Goal: Contribute content: Contribute content

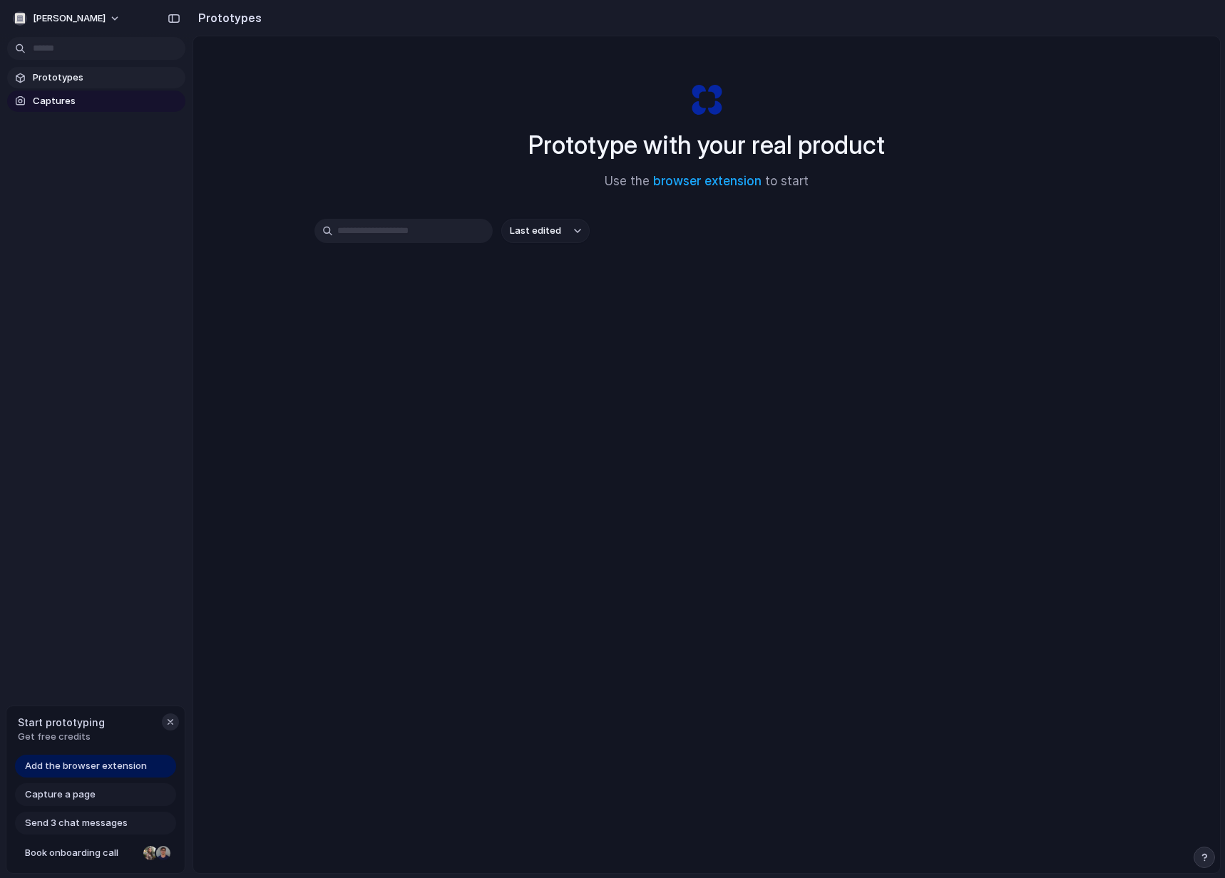
click at [166, 725] on div "button" at bounding box center [170, 721] width 11 height 11
click at [86, 19] on span "[PERSON_NAME]" at bounding box center [69, 18] width 73 height 14
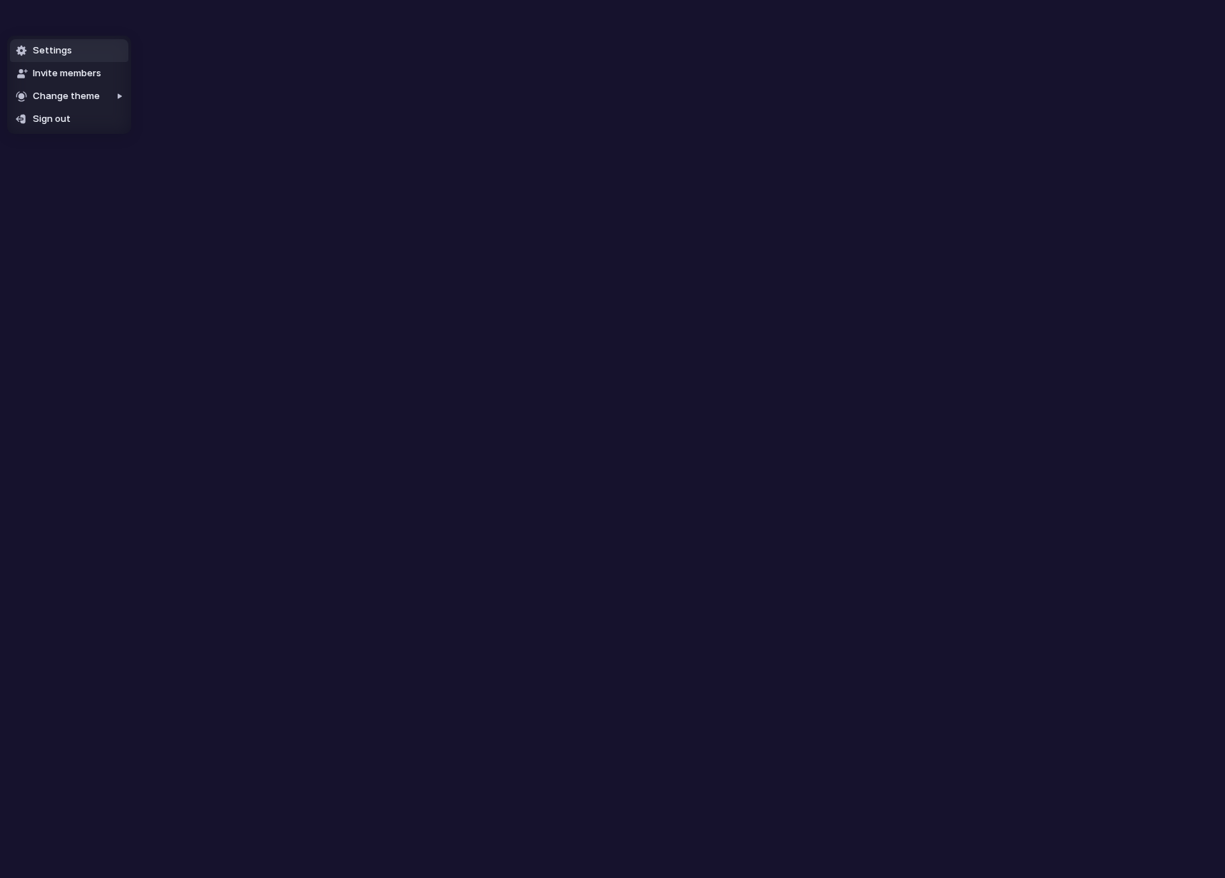
click at [102, 49] on li "Settings" at bounding box center [69, 50] width 118 height 23
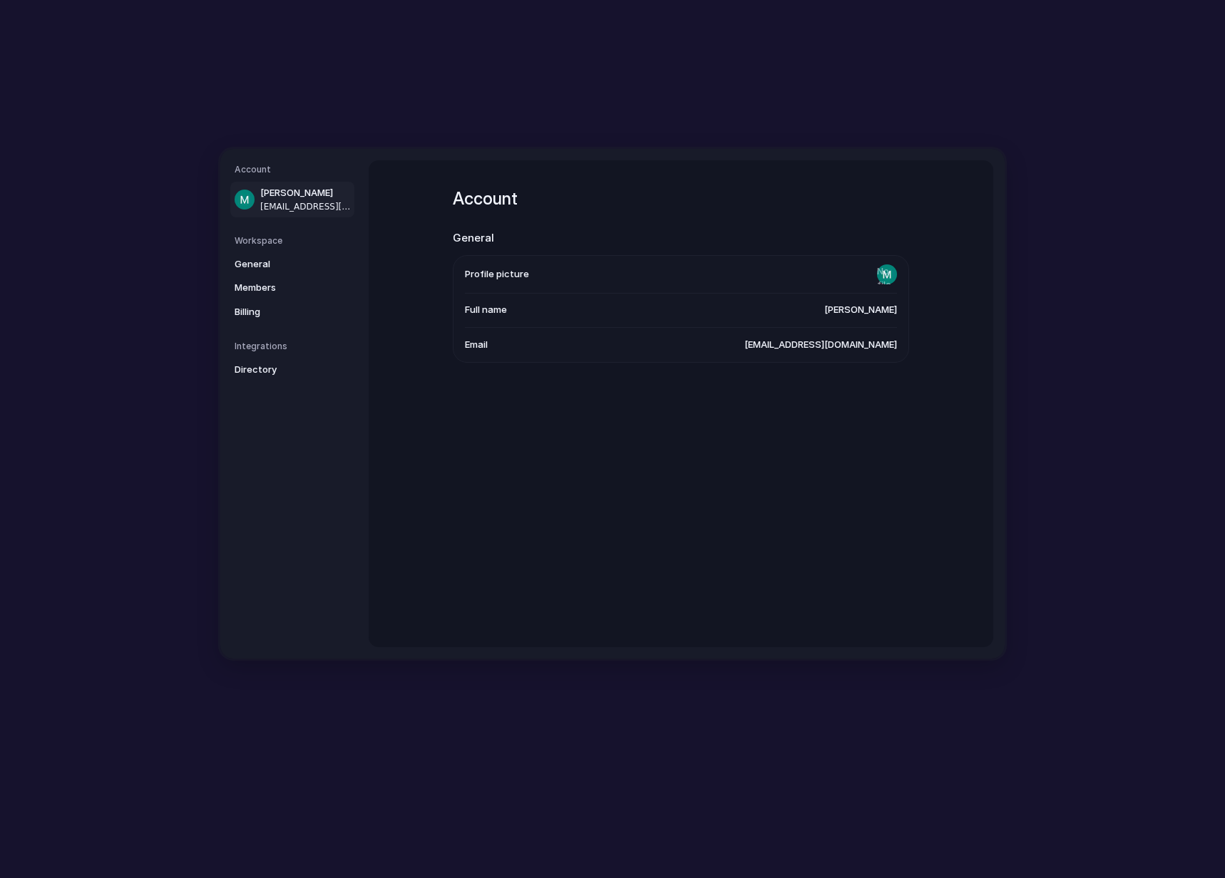
click at [294, 334] on nav "Account Mário Nunes mariohfnunespereira@gmail.com Workspace General Members Bil…" at bounding box center [294, 404] width 148 height 510
click at [286, 361] on link "Directory" at bounding box center [292, 370] width 124 height 23
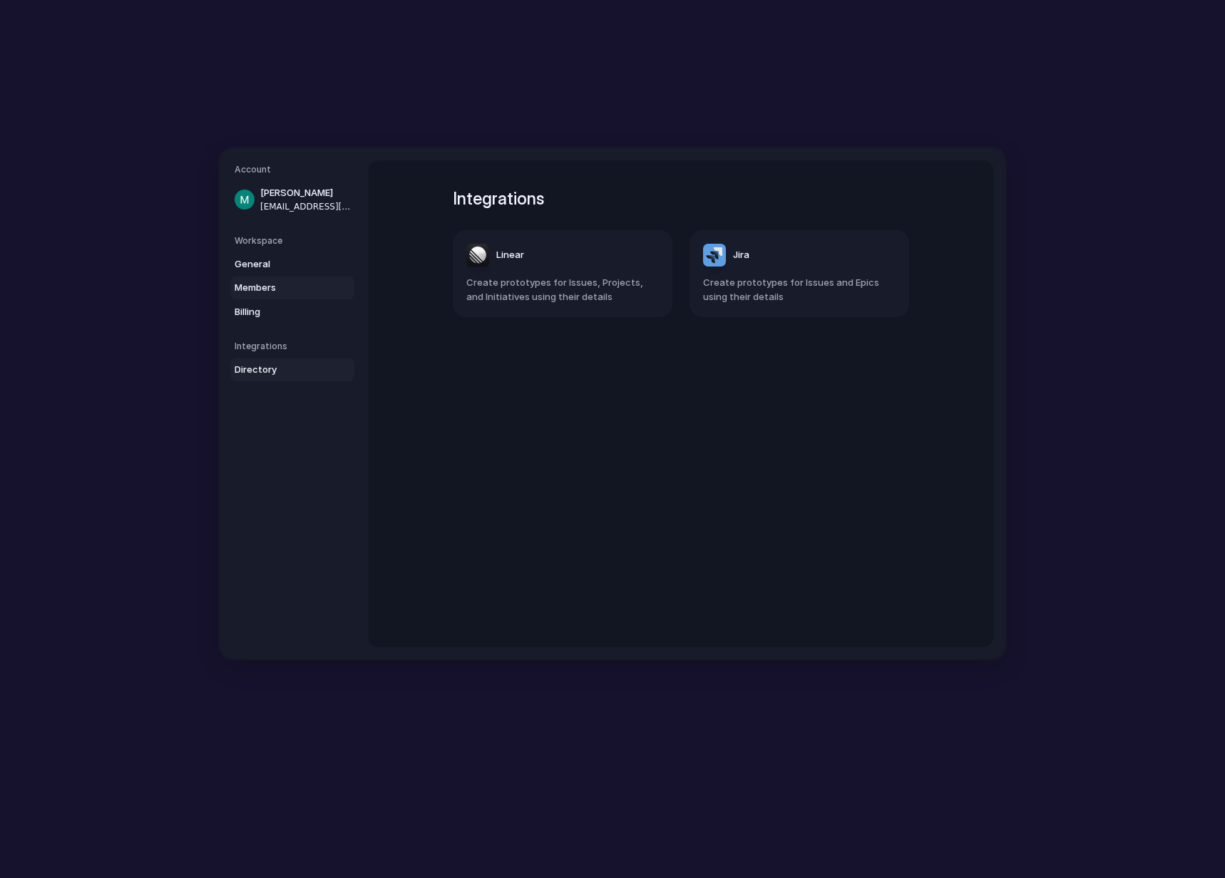
click at [296, 291] on span "Members" at bounding box center [280, 288] width 91 height 14
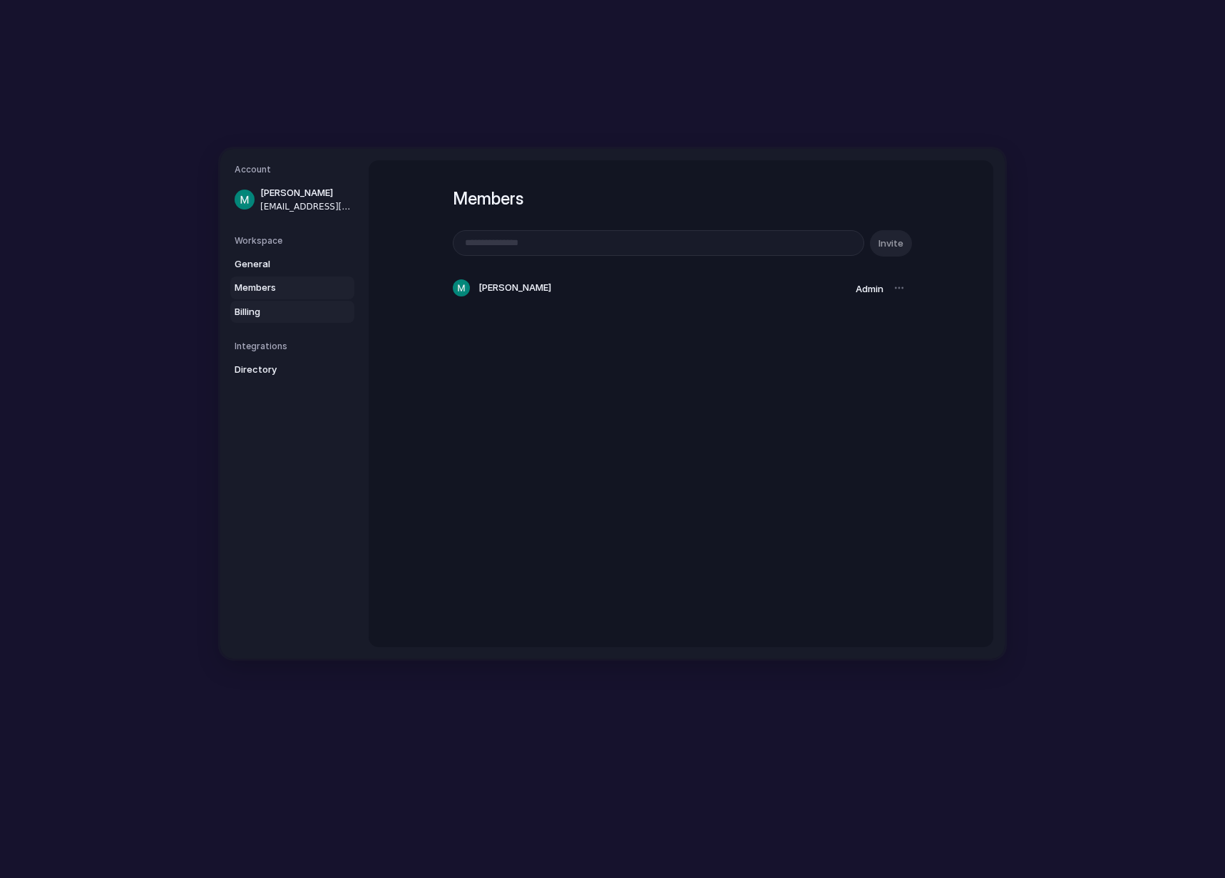
click at [290, 310] on span "Billing" at bounding box center [280, 312] width 91 height 14
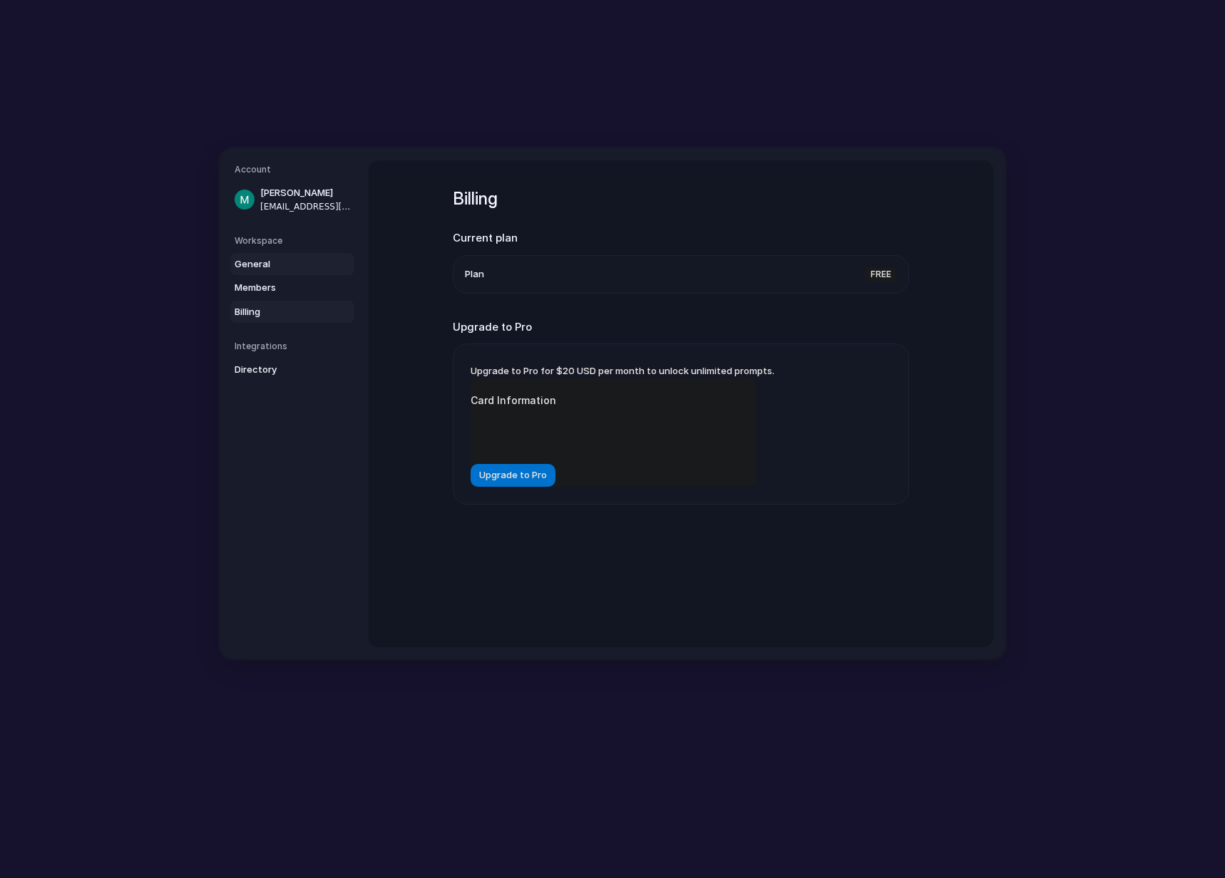
click at [300, 269] on span "General" at bounding box center [280, 264] width 91 height 14
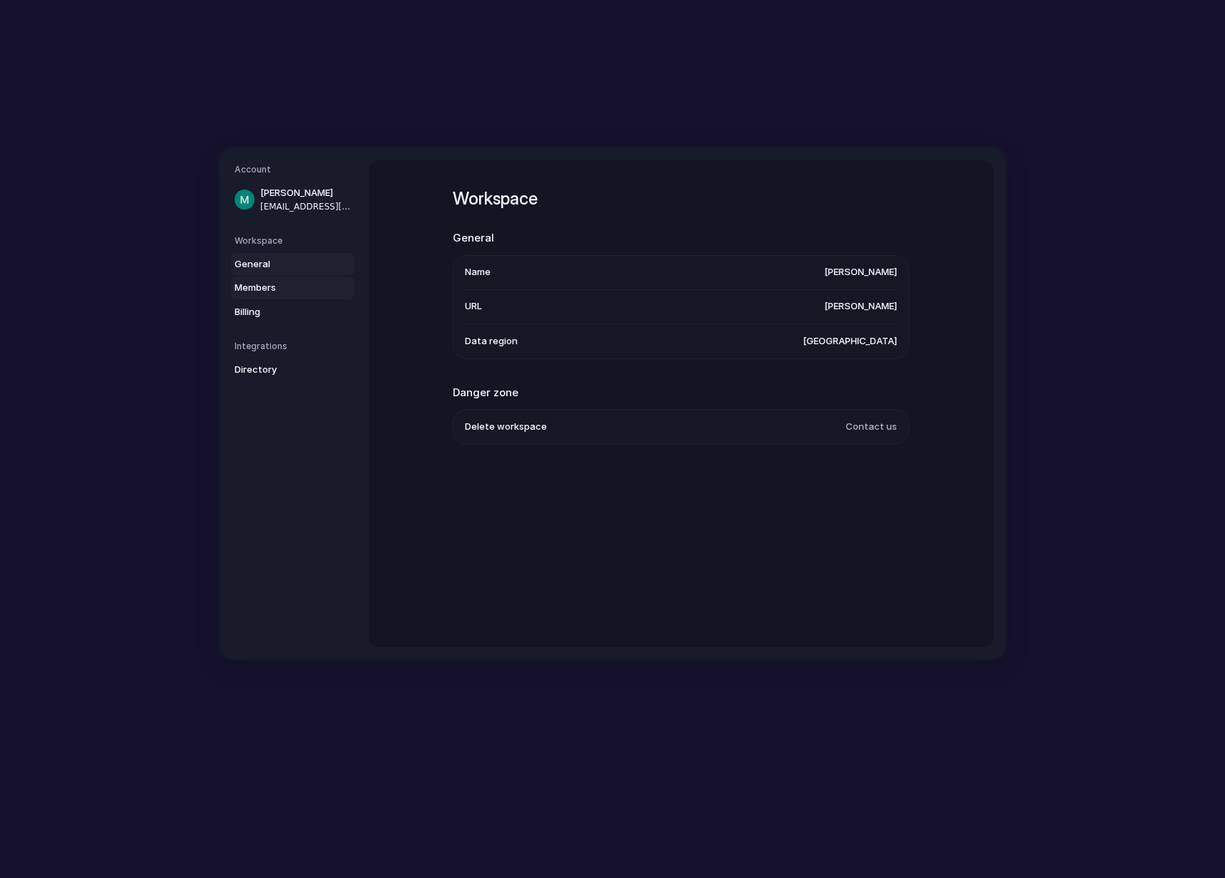
click at [297, 287] on span "Members" at bounding box center [280, 288] width 91 height 14
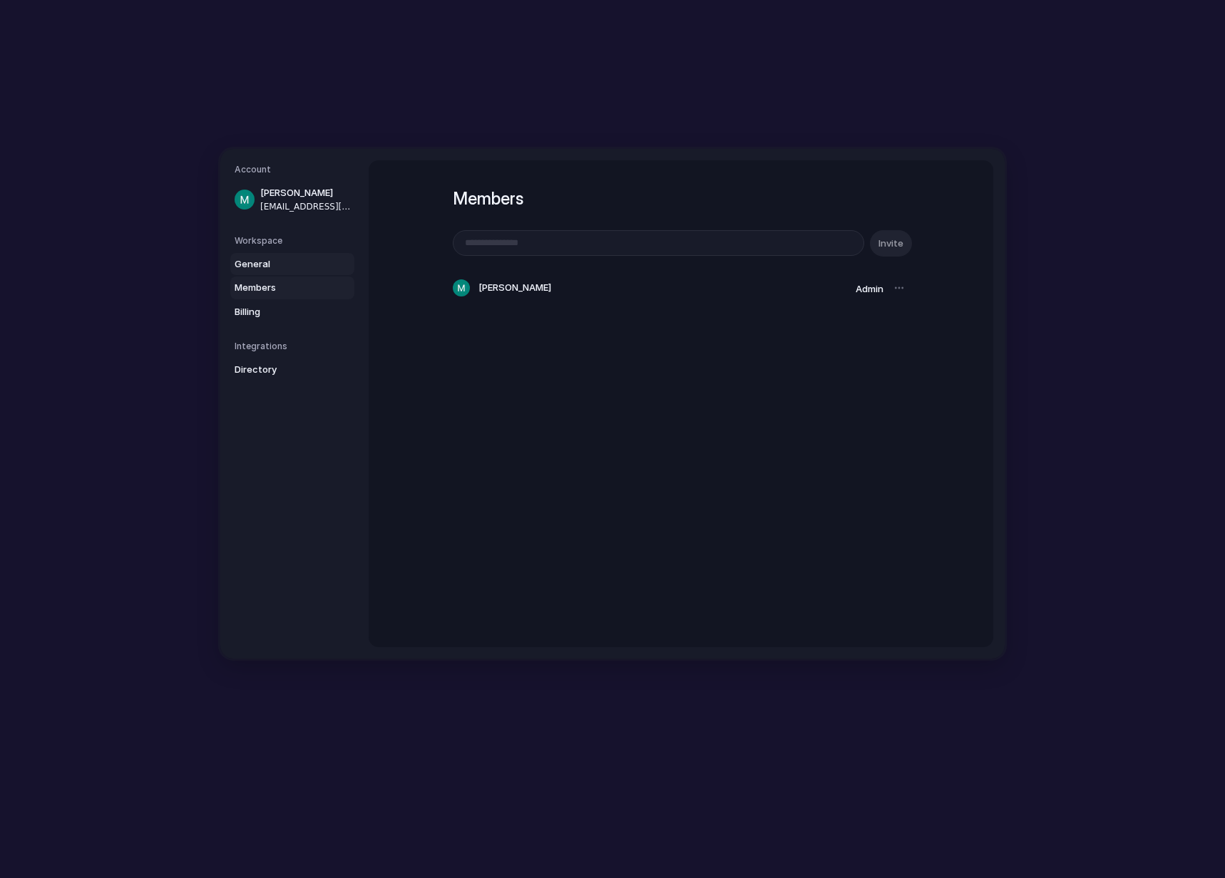
click at [298, 267] on span "General" at bounding box center [280, 264] width 91 height 14
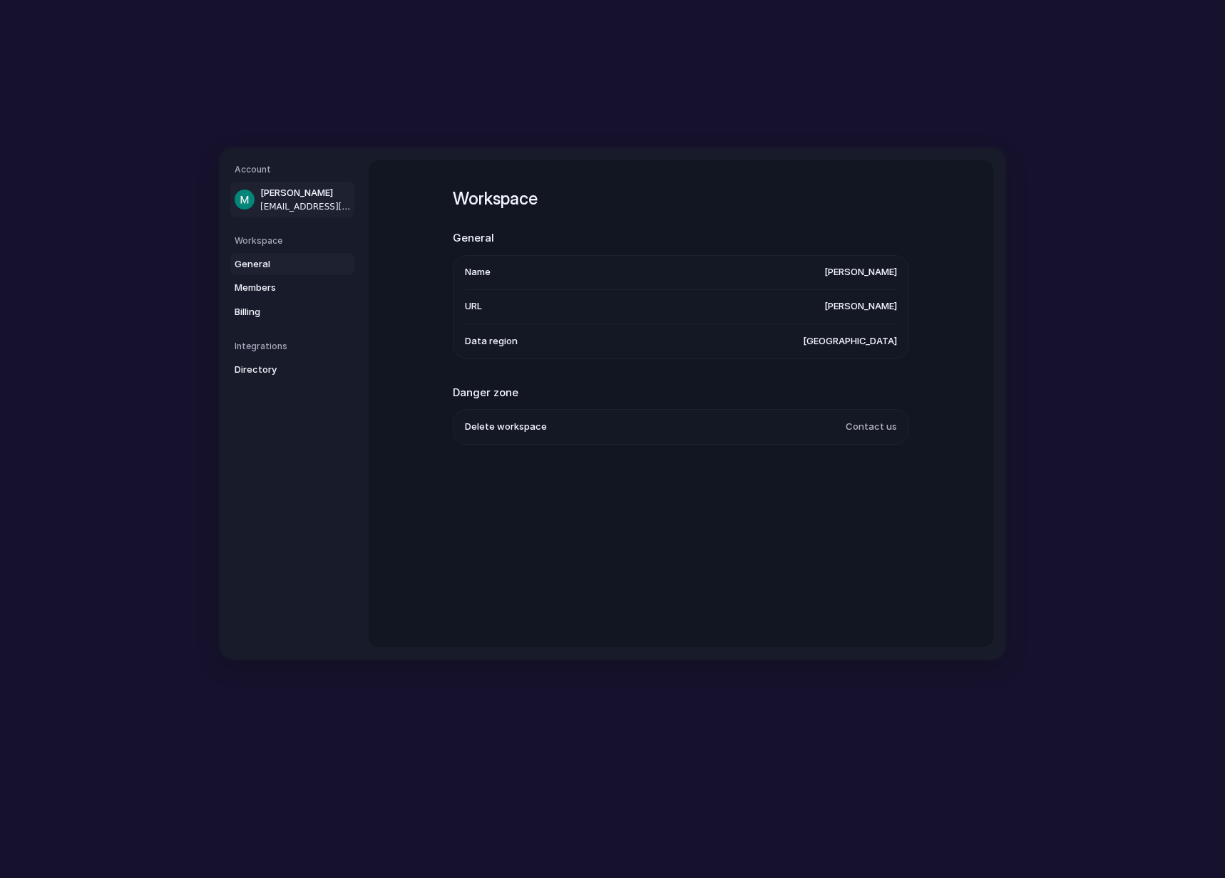
click at [294, 197] on span "Mário Nunes" at bounding box center [305, 193] width 91 height 14
click at [829, 342] on span "mariohfnunespereira@gmail.com" at bounding box center [820, 345] width 153 height 14
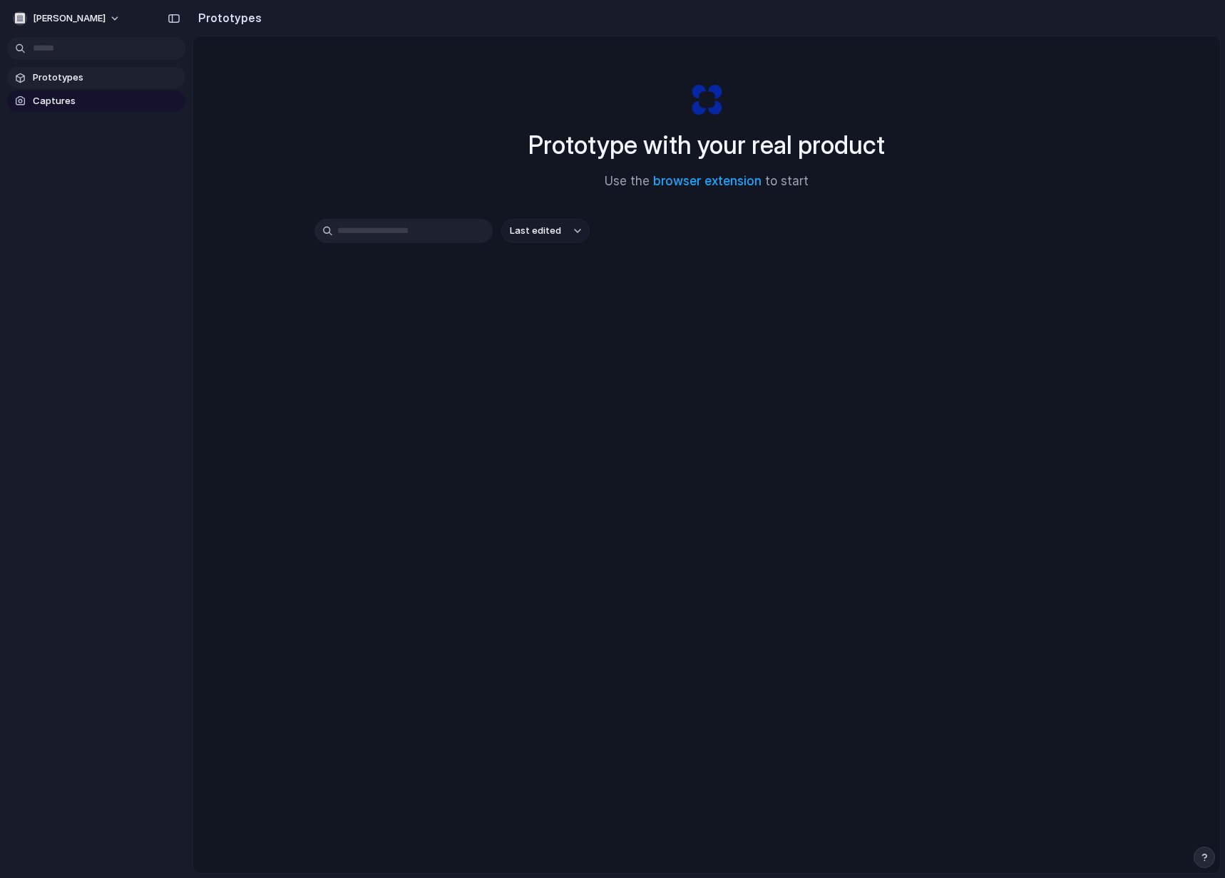
click at [457, 240] on input "text" at bounding box center [403, 231] width 178 height 24
click at [531, 233] on span "Last edited" at bounding box center [535, 231] width 51 height 14
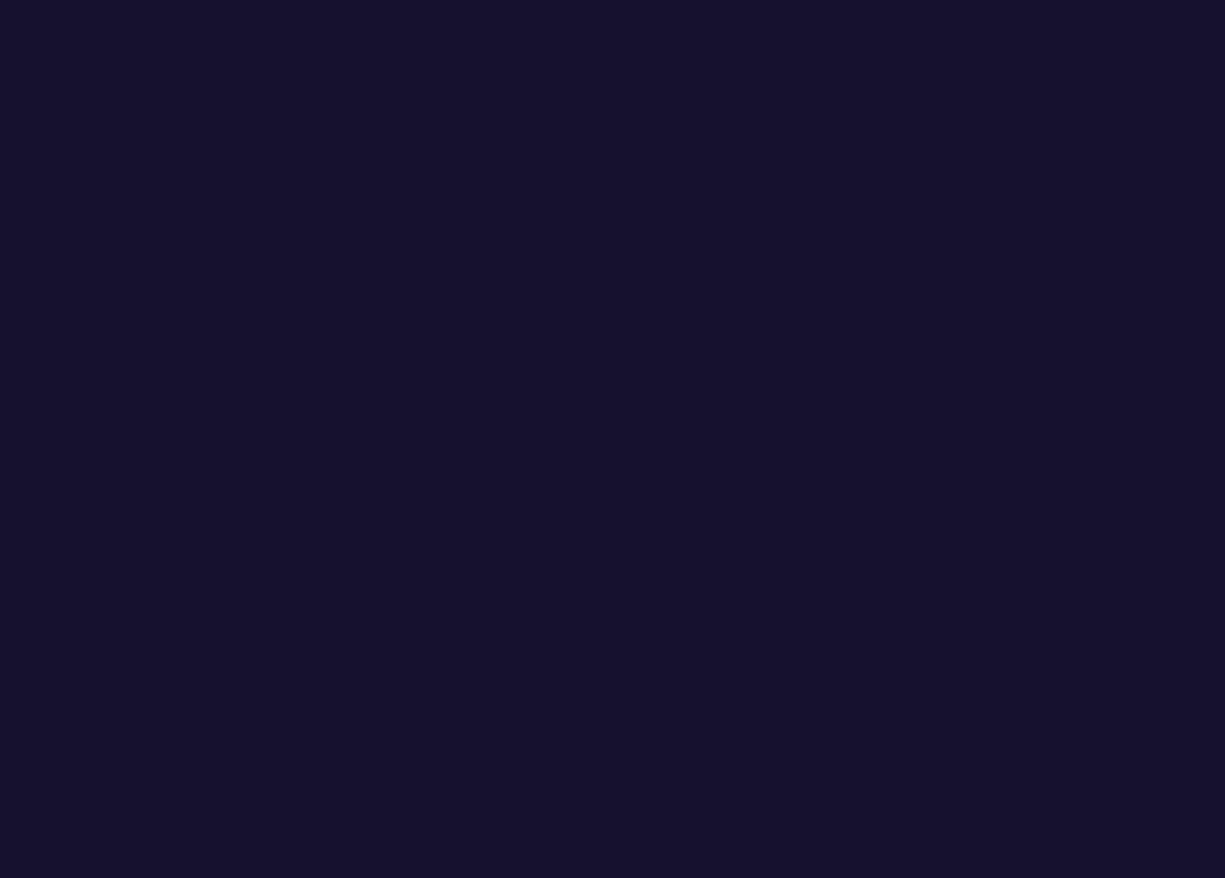
click at [550, 205] on div "Last edited Last created Alphabetical" at bounding box center [612, 439] width 1225 height 878
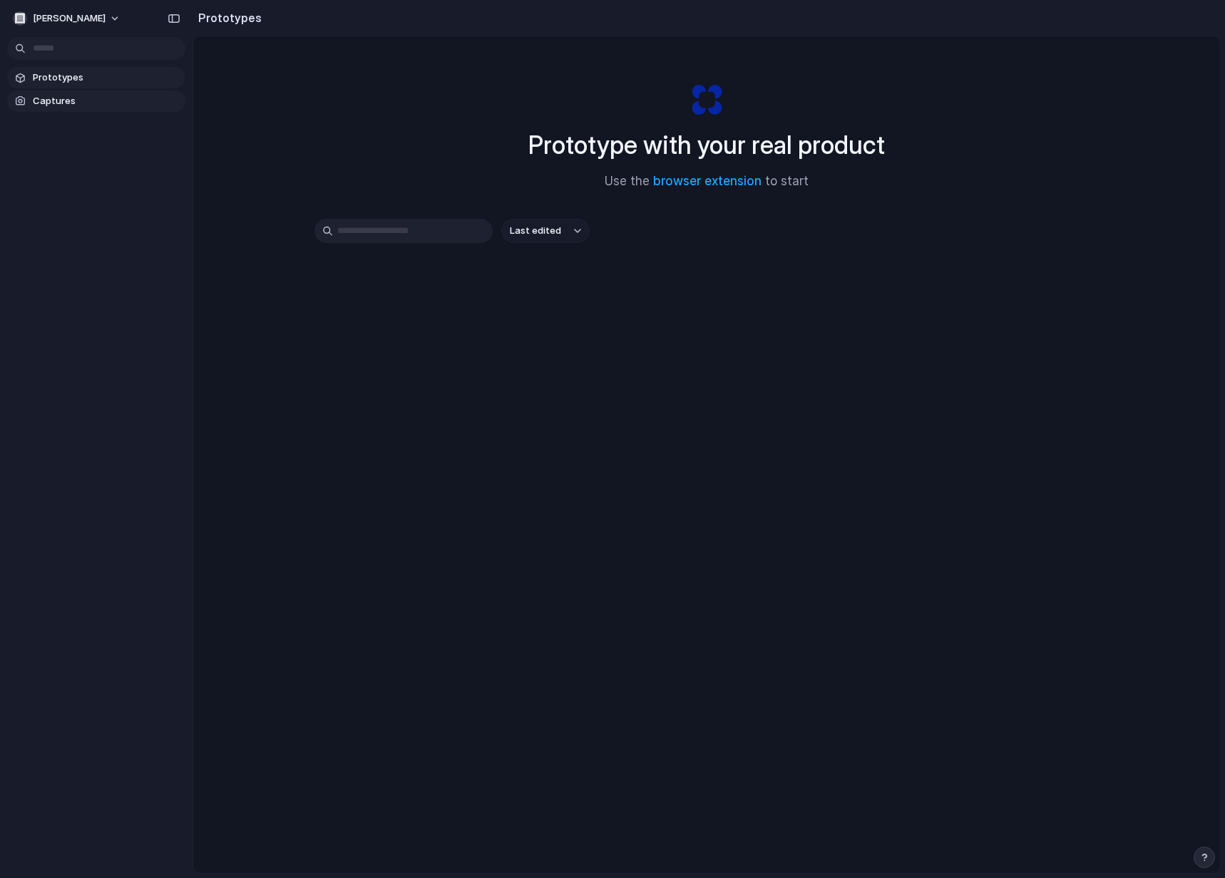
click at [96, 92] on link "Captures" at bounding box center [96, 101] width 178 height 21
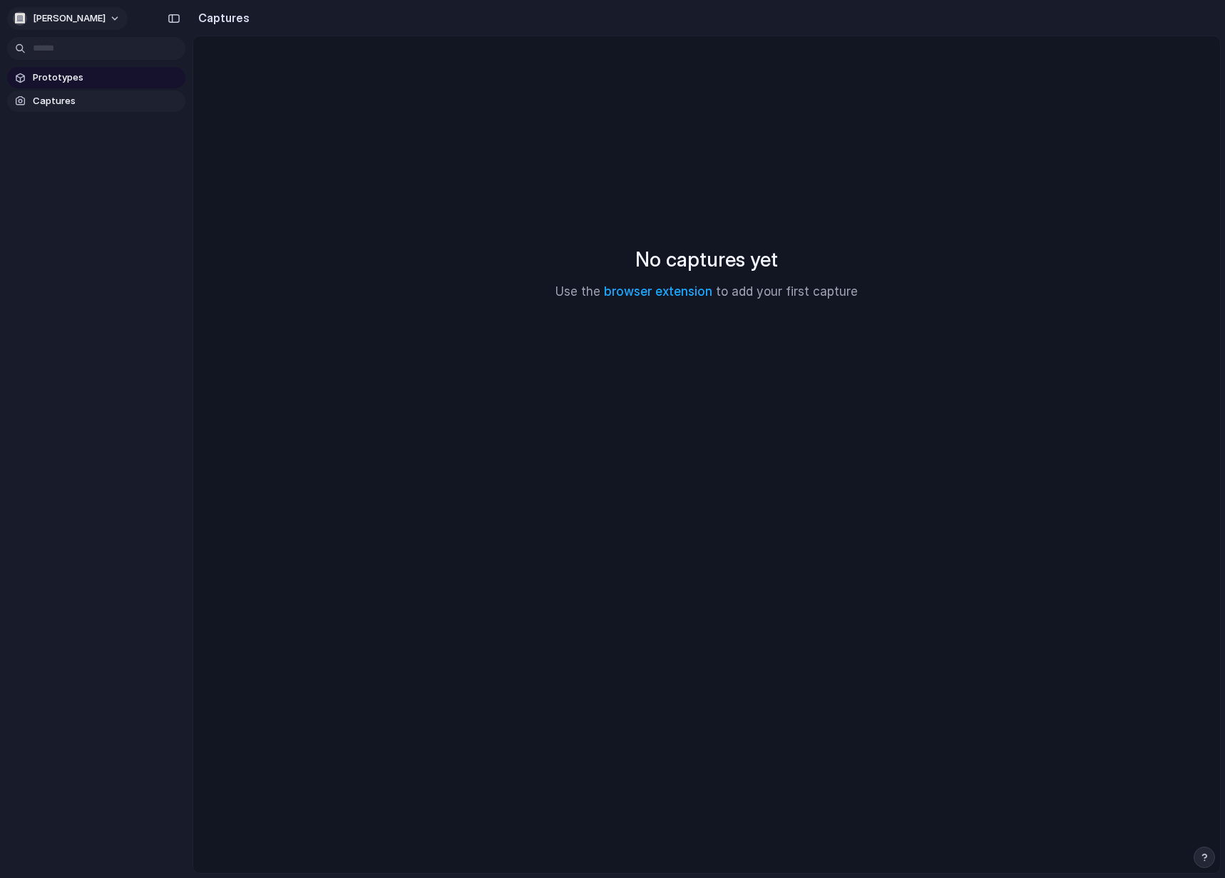
click at [87, 24] on span "[PERSON_NAME]" at bounding box center [69, 18] width 73 height 14
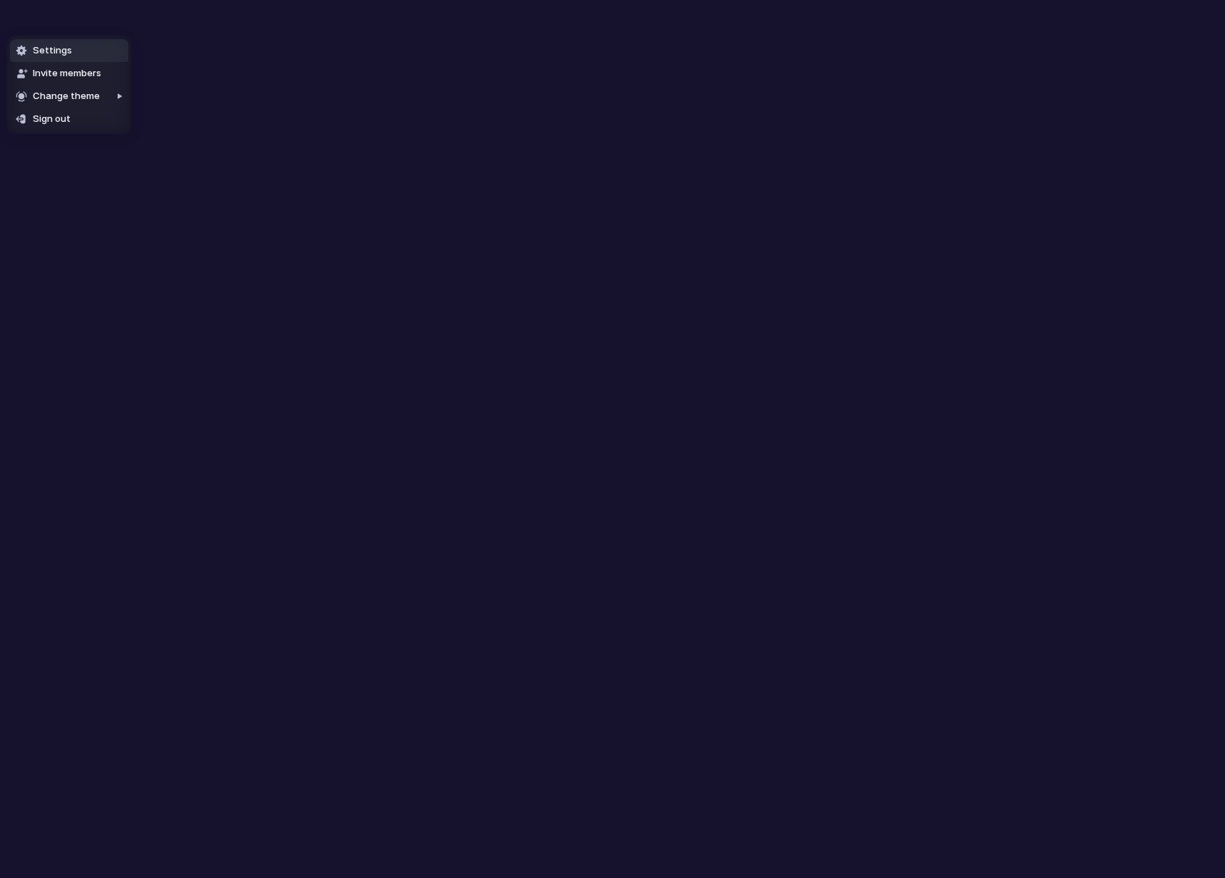
click at [63, 51] on span "Settings" at bounding box center [52, 50] width 39 height 14
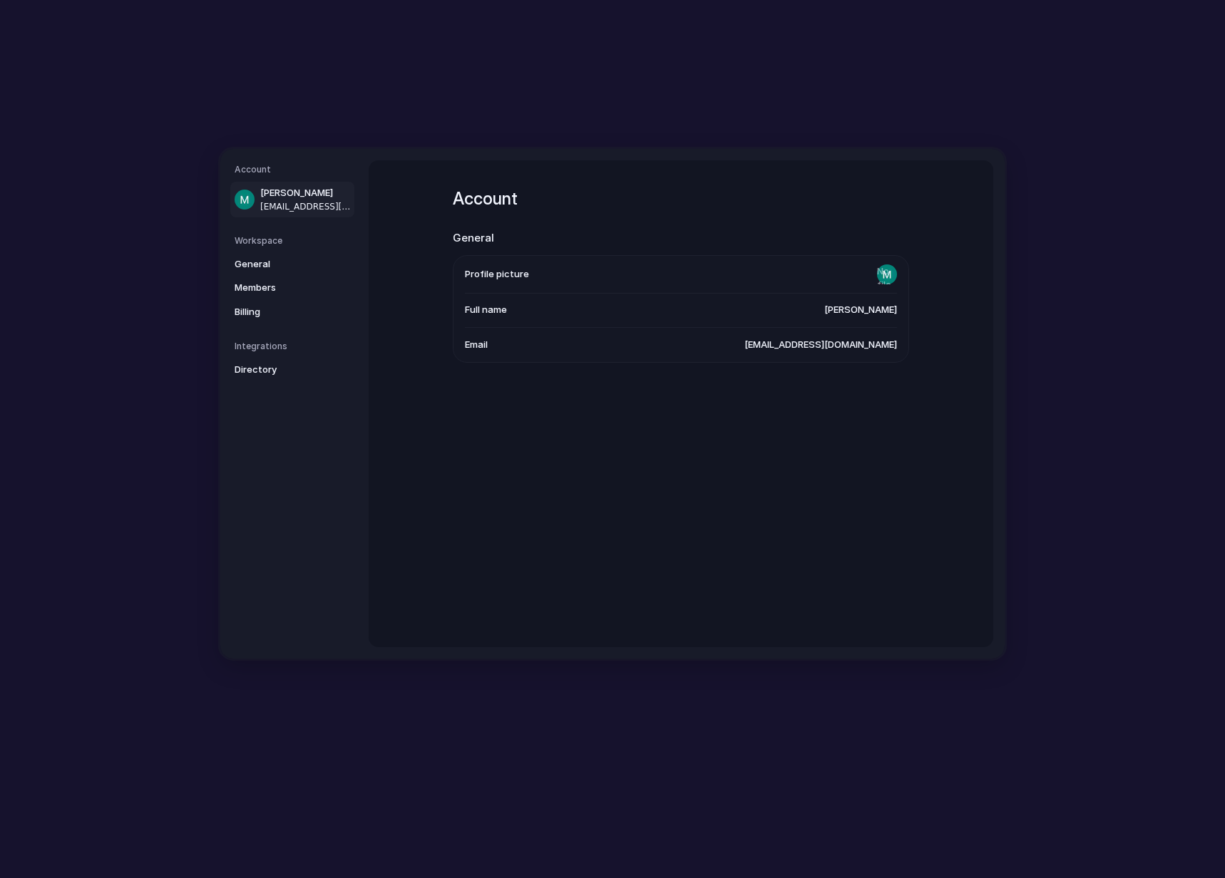
click at [303, 235] on h5 "Workspace" at bounding box center [295, 241] width 120 height 13
click at [301, 244] on h5 "Workspace" at bounding box center [295, 241] width 120 height 13
click at [297, 257] on span "General" at bounding box center [280, 264] width 91 height 14
click at [294, 284] on span "Members" at bounding box center [280, 288] width 91 height 14
click at [294, 297] on link "Members" at bounding box center [292, 288] width 124 height 23
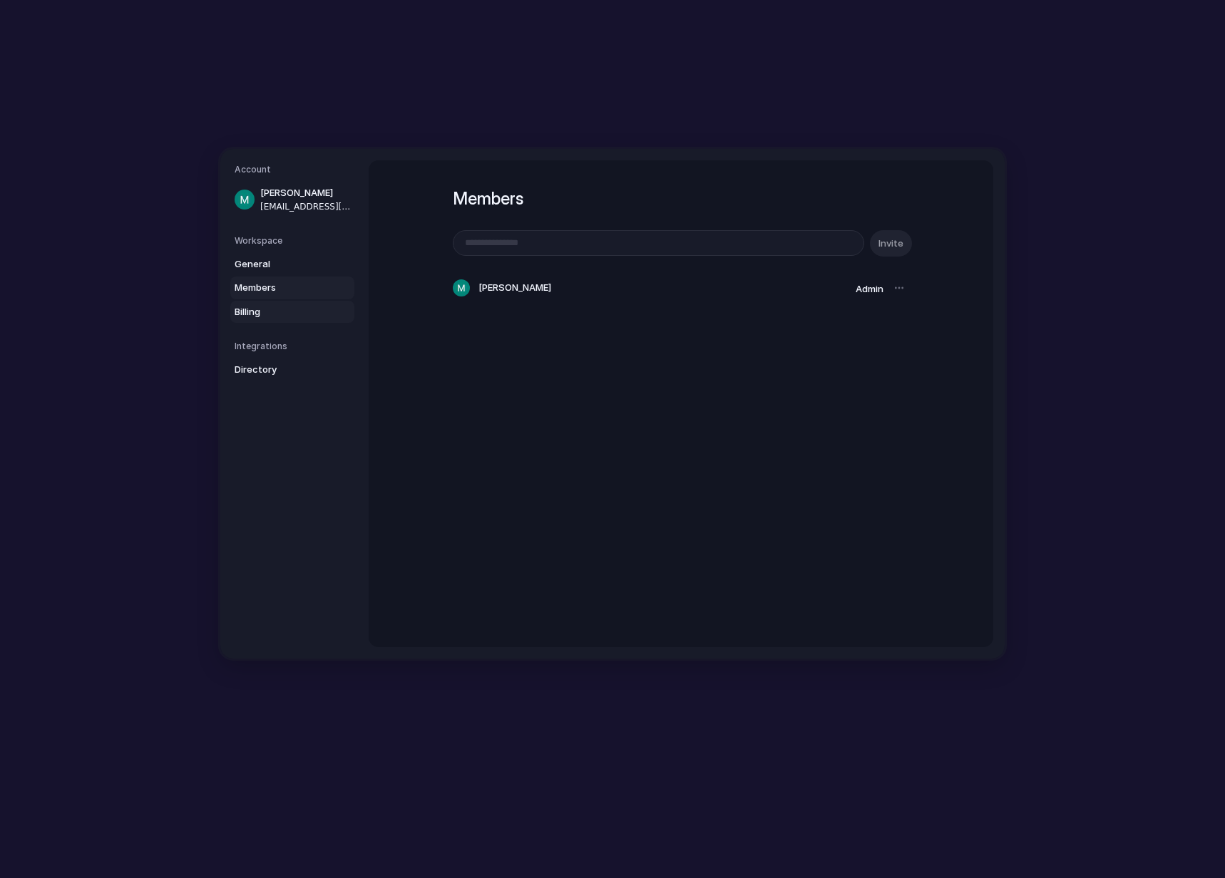
click at [296, 306] on span "Billing" at bounding box center [280, 312] width 91 height 14
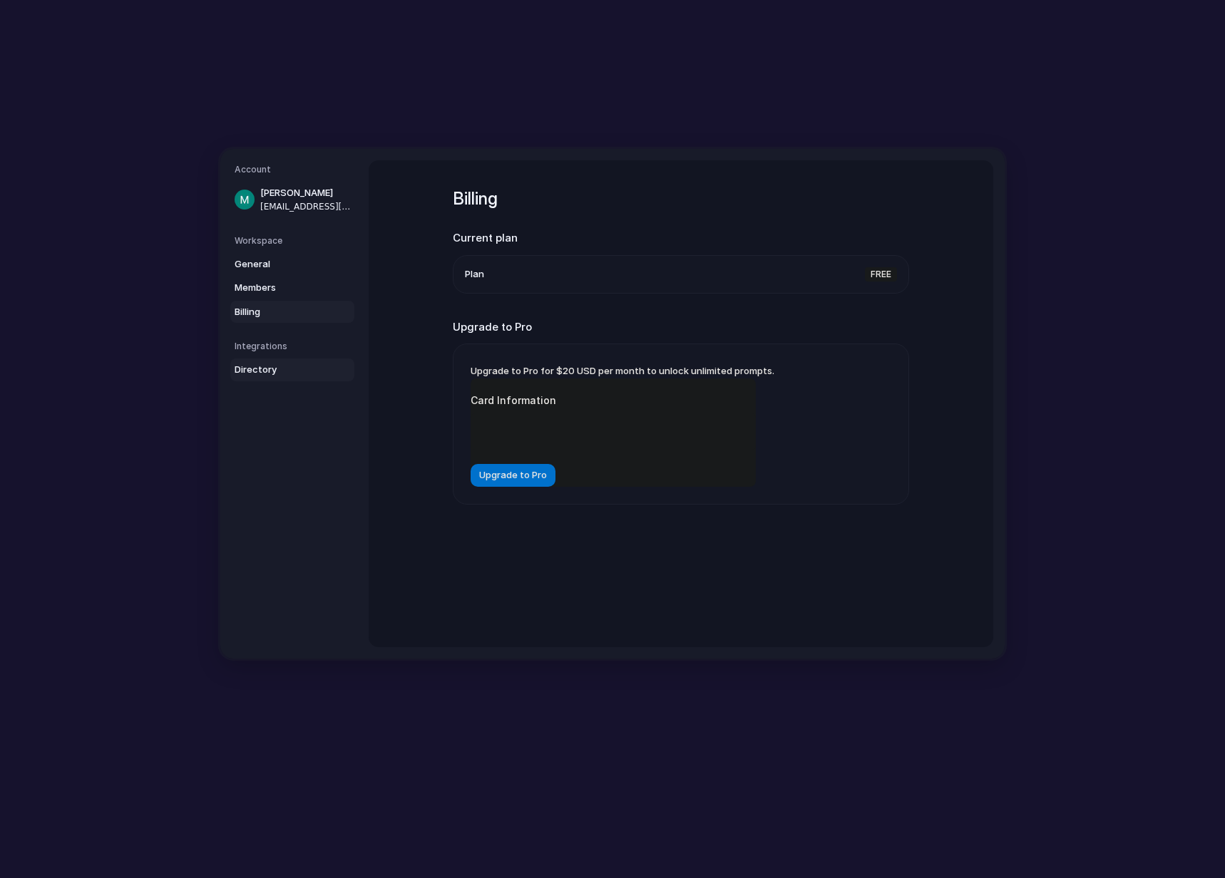
click at [284, 376] on span "Directory" at bounding box center [280, 370] width 91 height 14
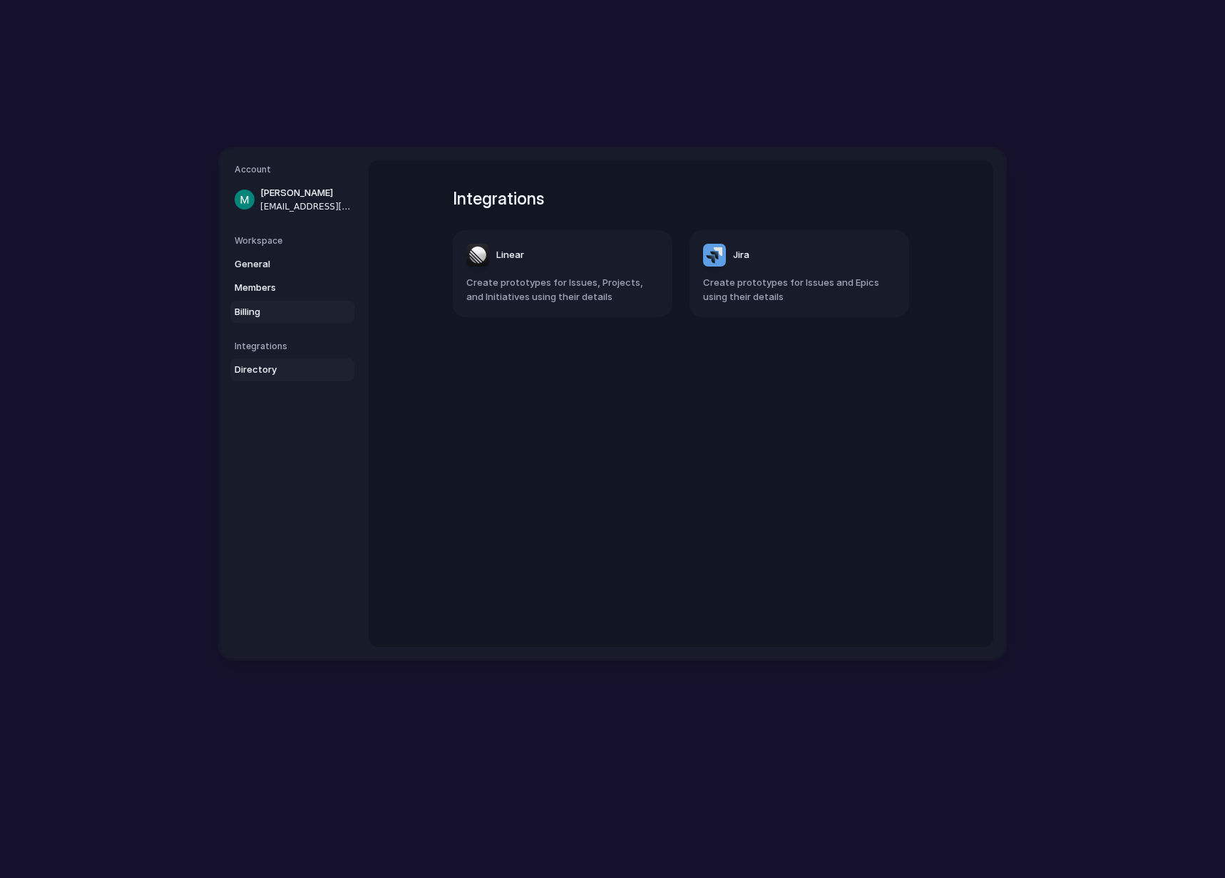
click at [292, 310] on span "Billing" at bounding box center [280, 312] width 91 height 14
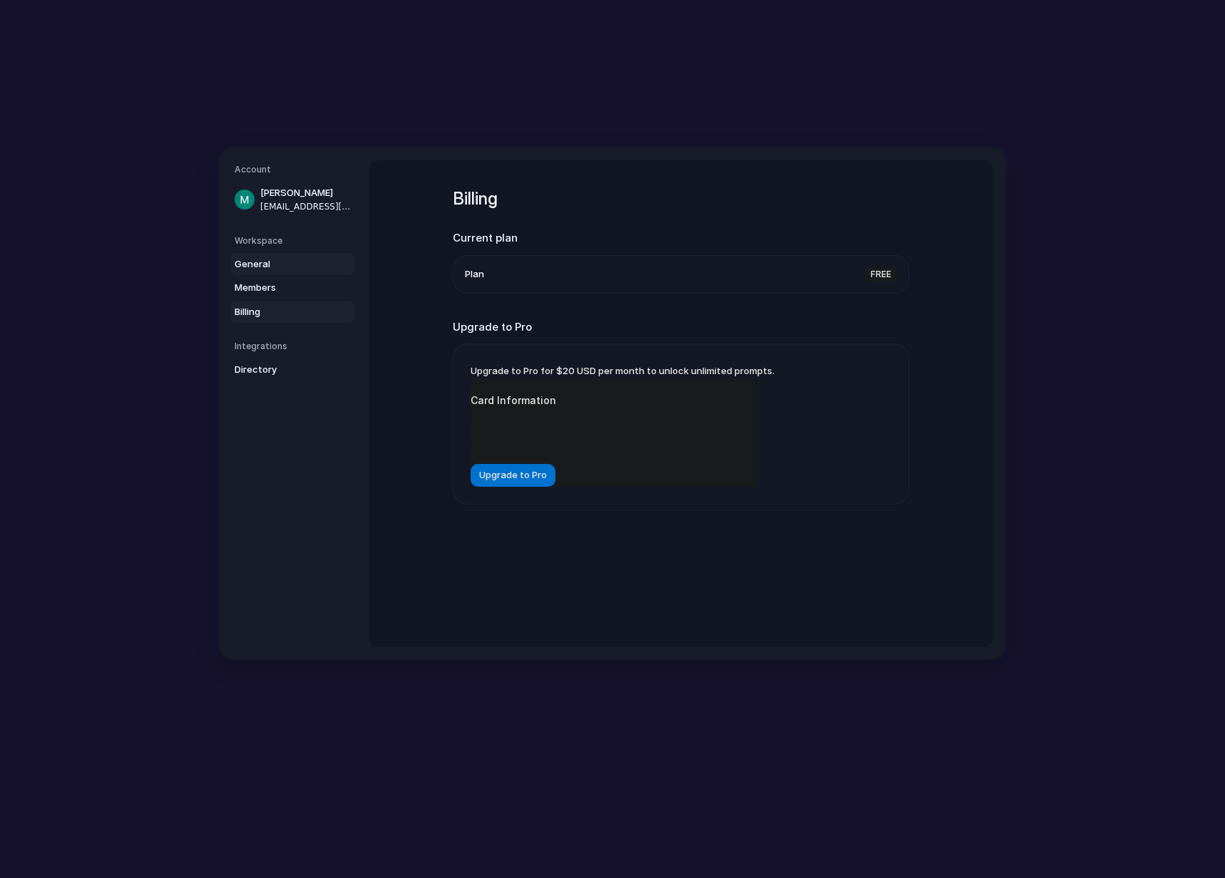
click at [282, 257] on span "General" at bounding box center [280, 264] width 91 height 14
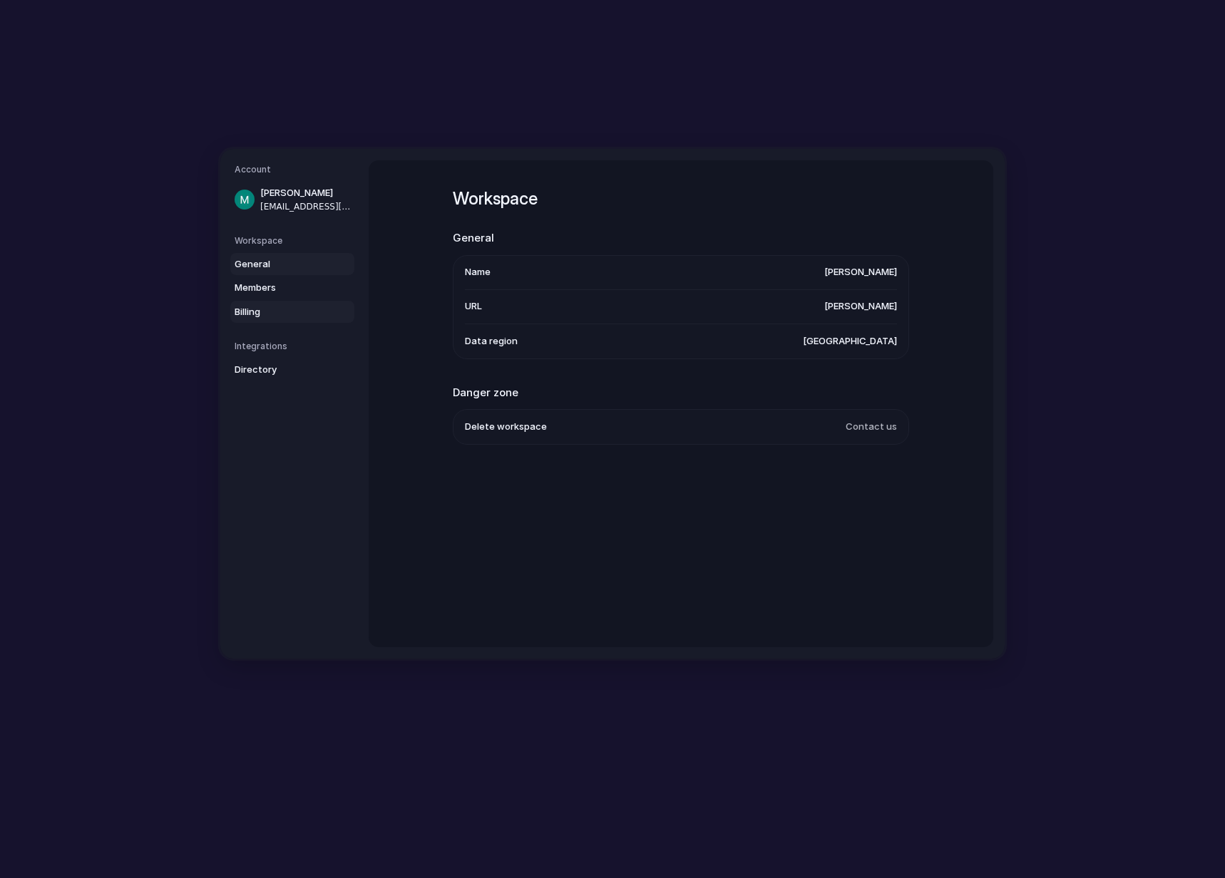
click at [282, 310] on span "Billing" at bounding box center [280, 312] width 91 height 14
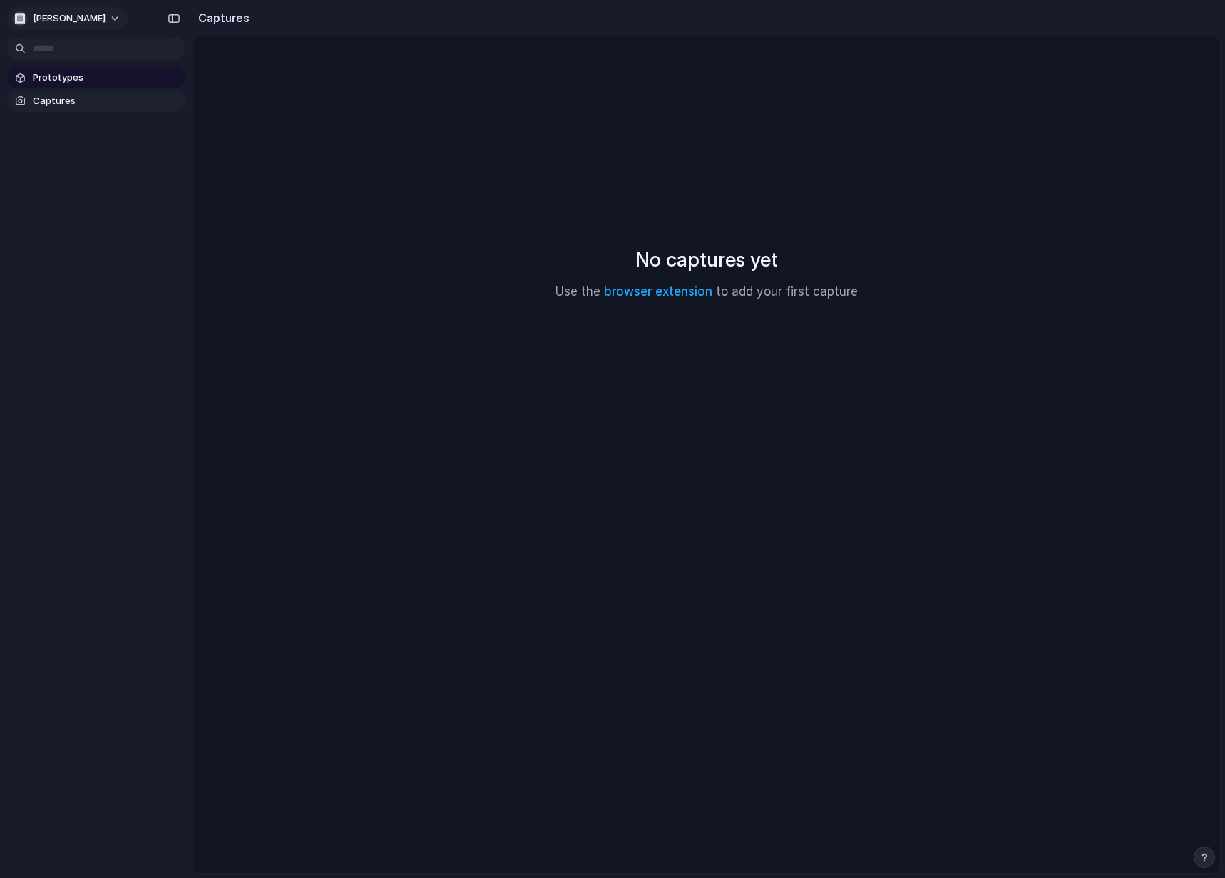
click at [87, 24] on button "[PERSON_NAME]" at bounding box center [67, 18] width 120 height 23
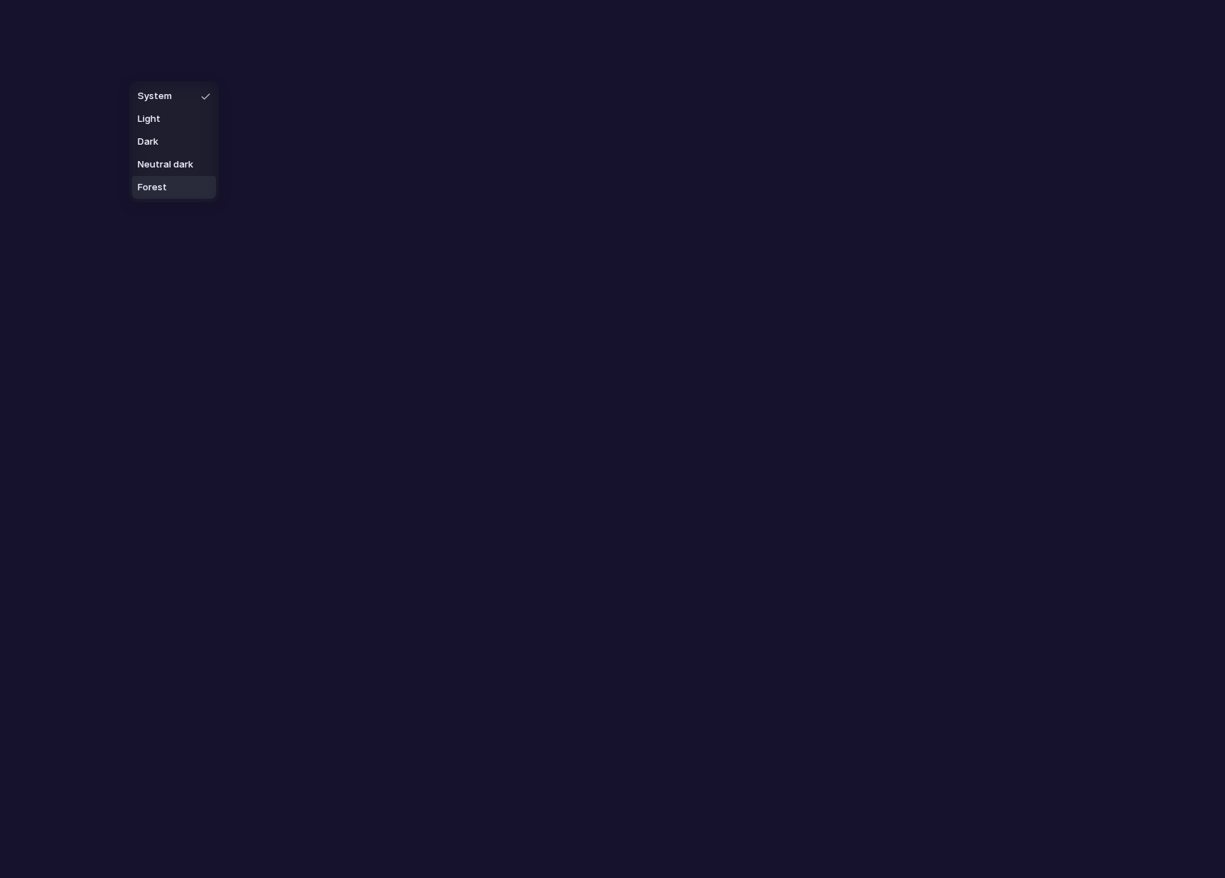
click at [166, 186] on li "Forest" at bounding box center [174, 187] width 84 height 23
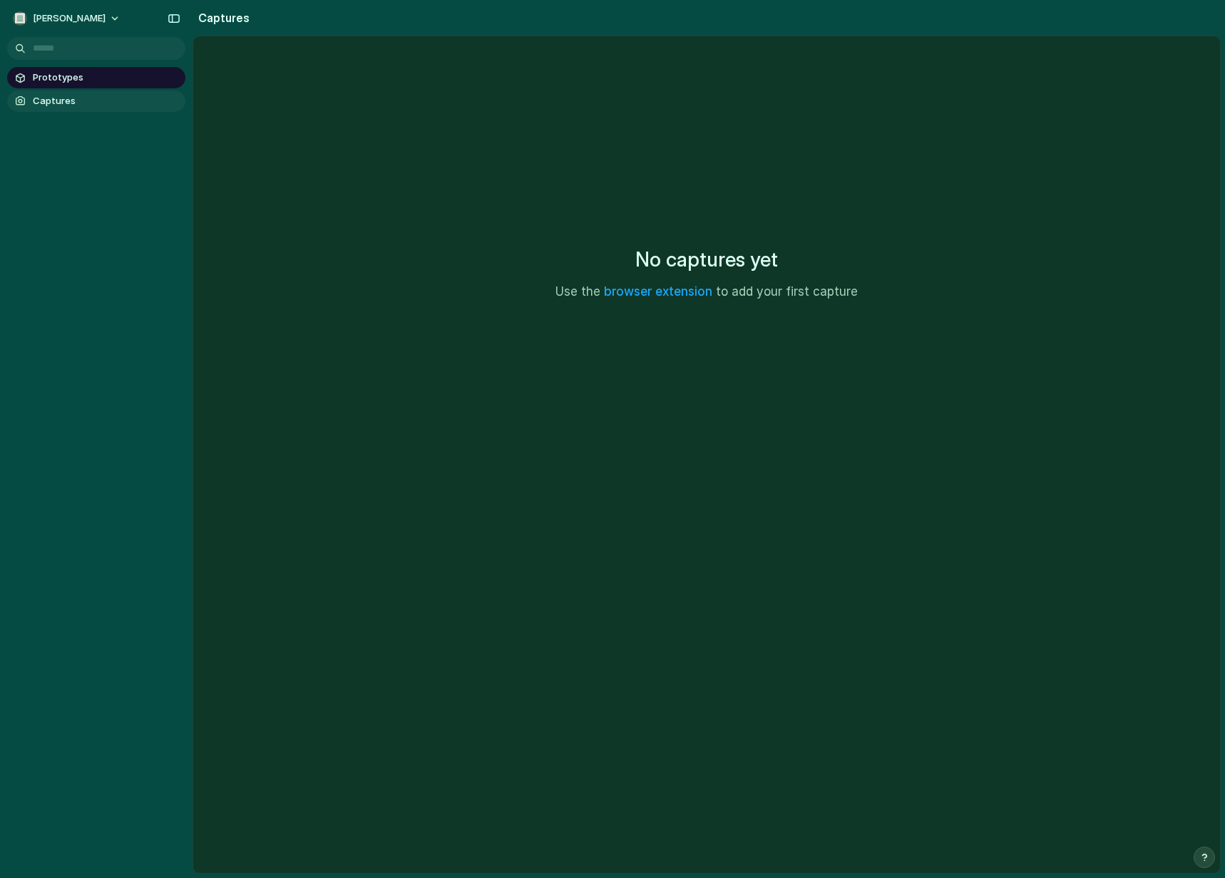
click at [123, 184] on div "Prototypes Captures" at bounding box center [96, 149] width 192 height 299
click at [221, 21] on h2 "Captures" at bounding box center [220, 17] width 57 height 17
click at [478, 291] on div "No captures yet Use the browser extension to add your first capture" at bounding box center [706, 272] width 992 height 439
click at [681, 295] on link "browser extension" at bounding box center [658, 291] width 108 height 14
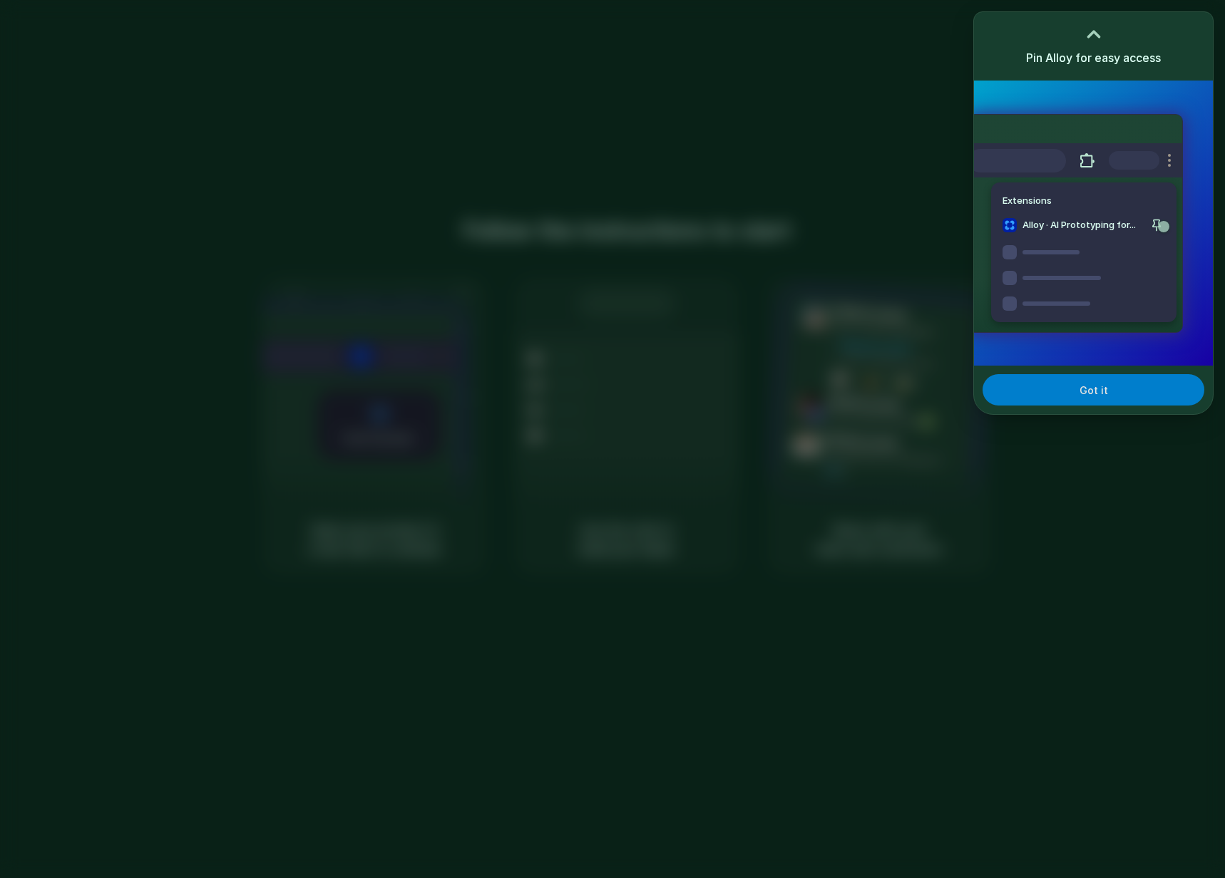
click at [1094, 402] on button "Got it" at bounding box center [1093, 389] width 222 height 31
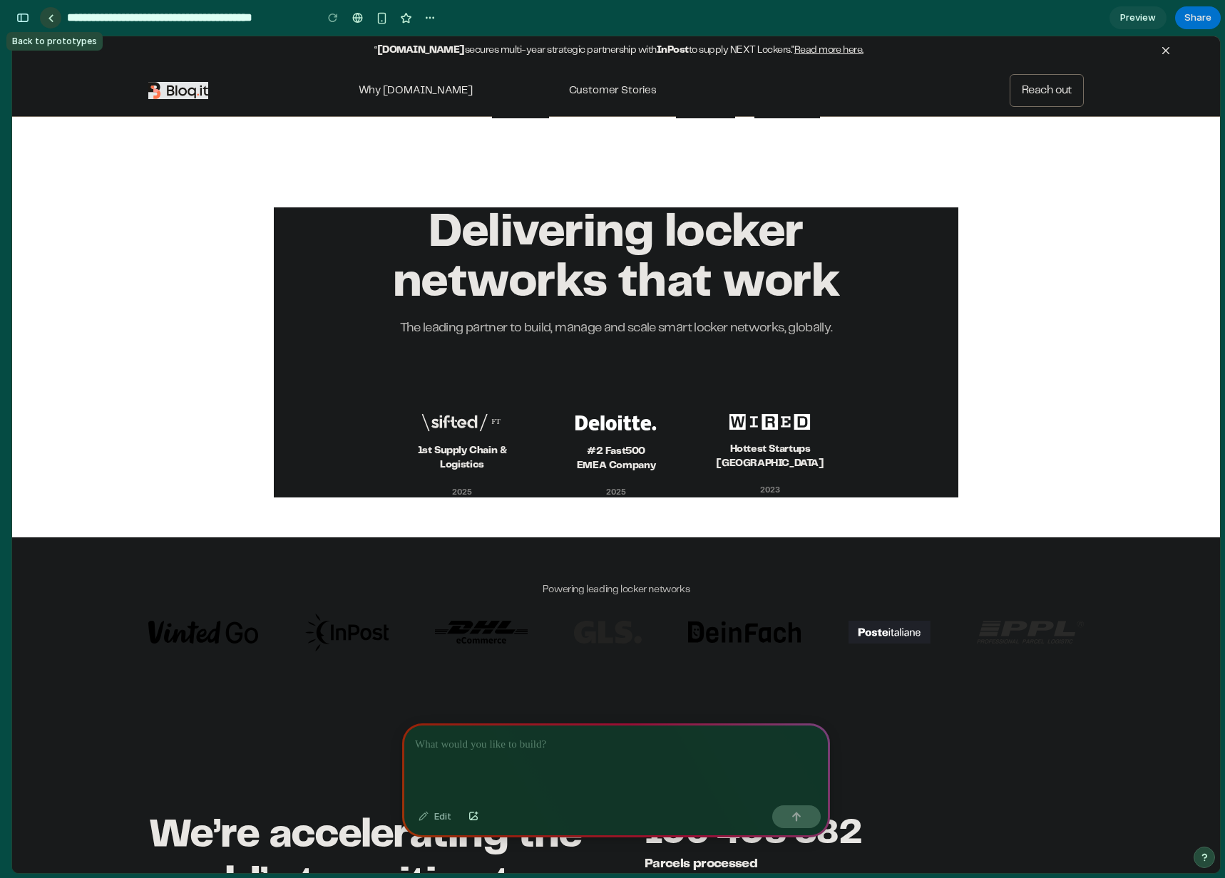
click at [53, 26] on link at bounding box center [50, 17] width 21 height 21
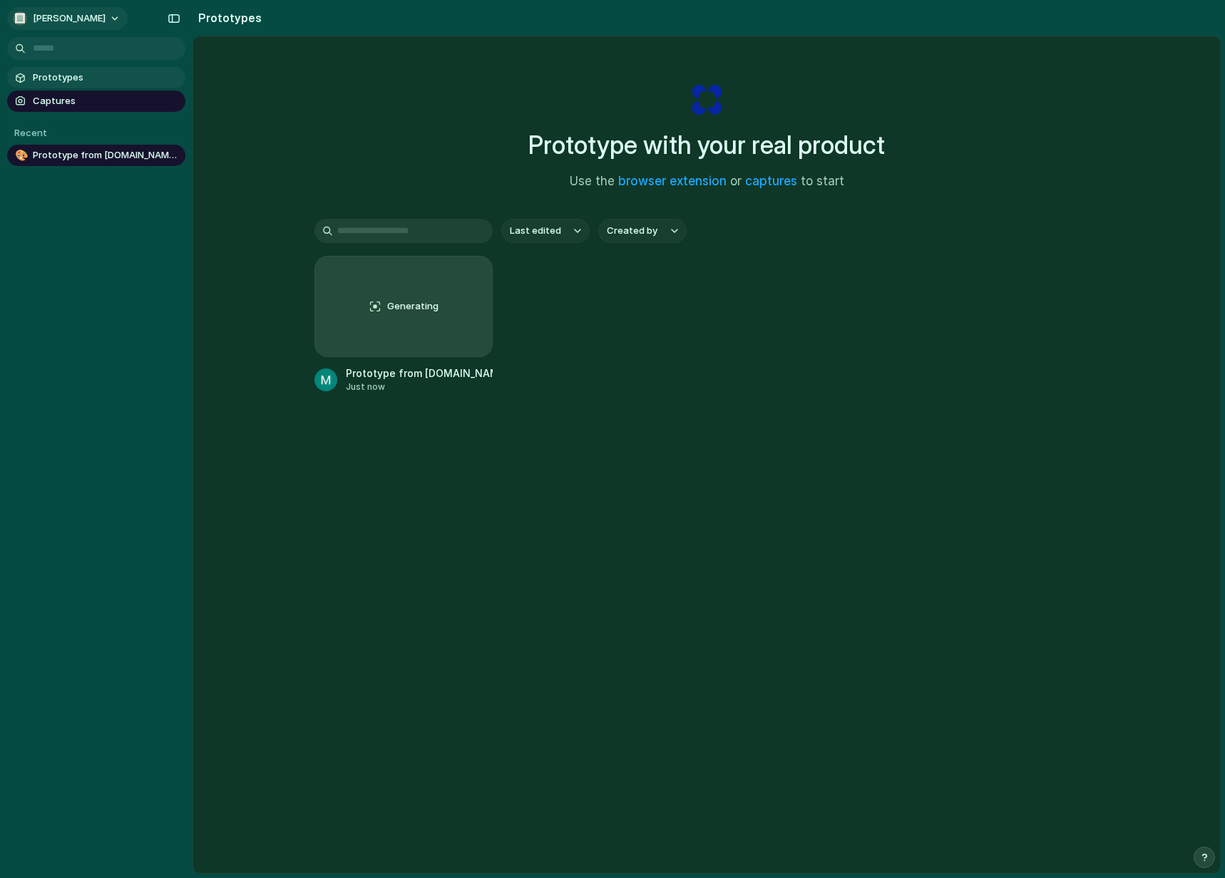
click at [78, 24] on span "[PERSON_NAME]" at bounding box center [69, 18] width 73 height 14
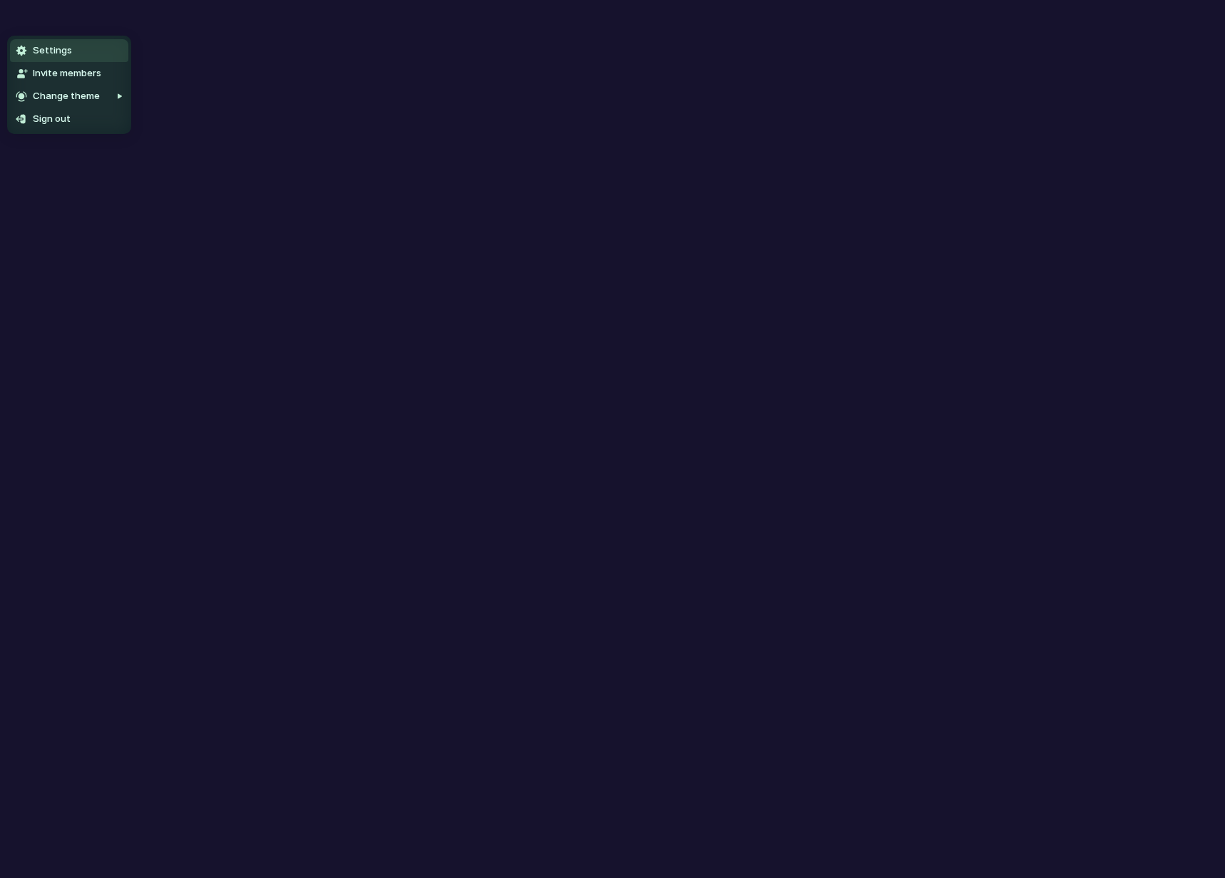
click at [36, 47] on span "Settings" at bounding box center [52, 50] width 39 height 14
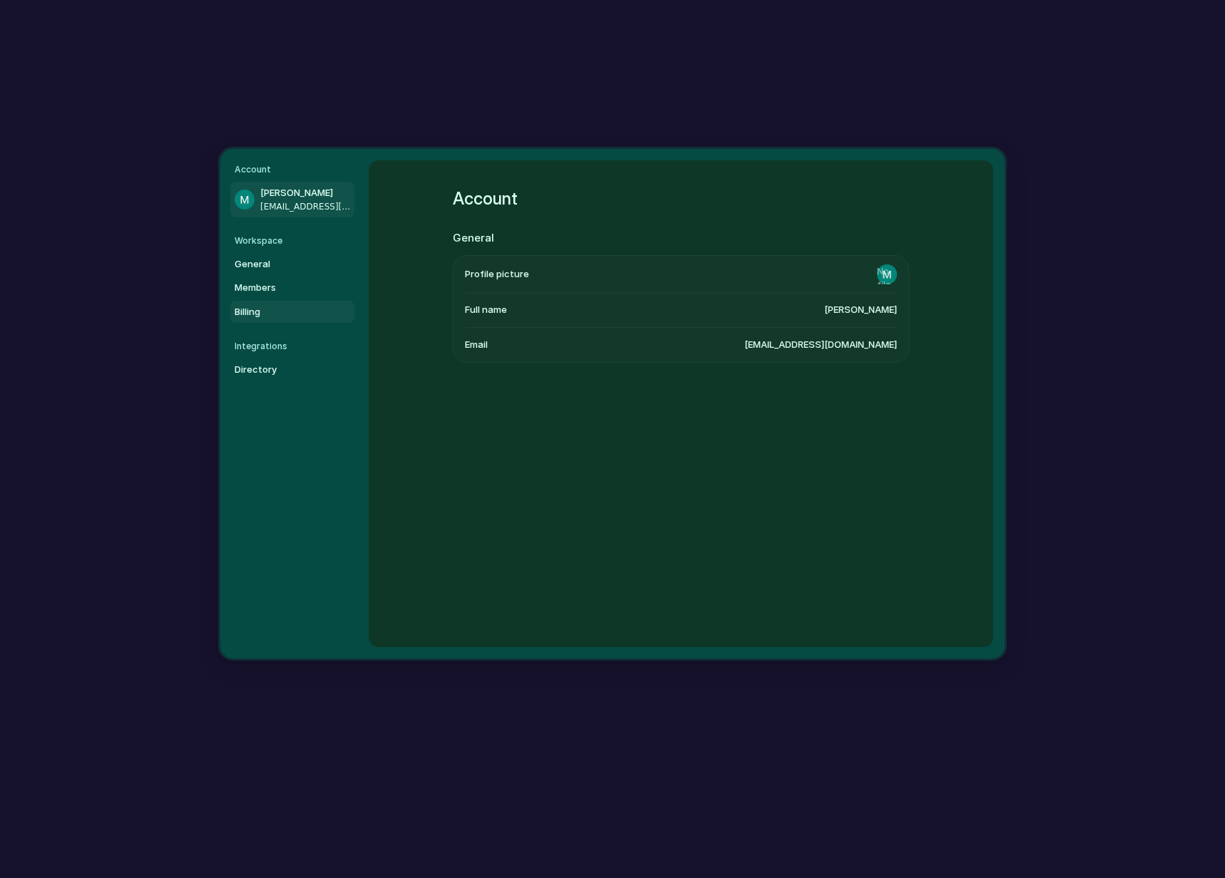
click at [303, 308] on span "Billing" at bounding box center [280, 312] width 91 height 14
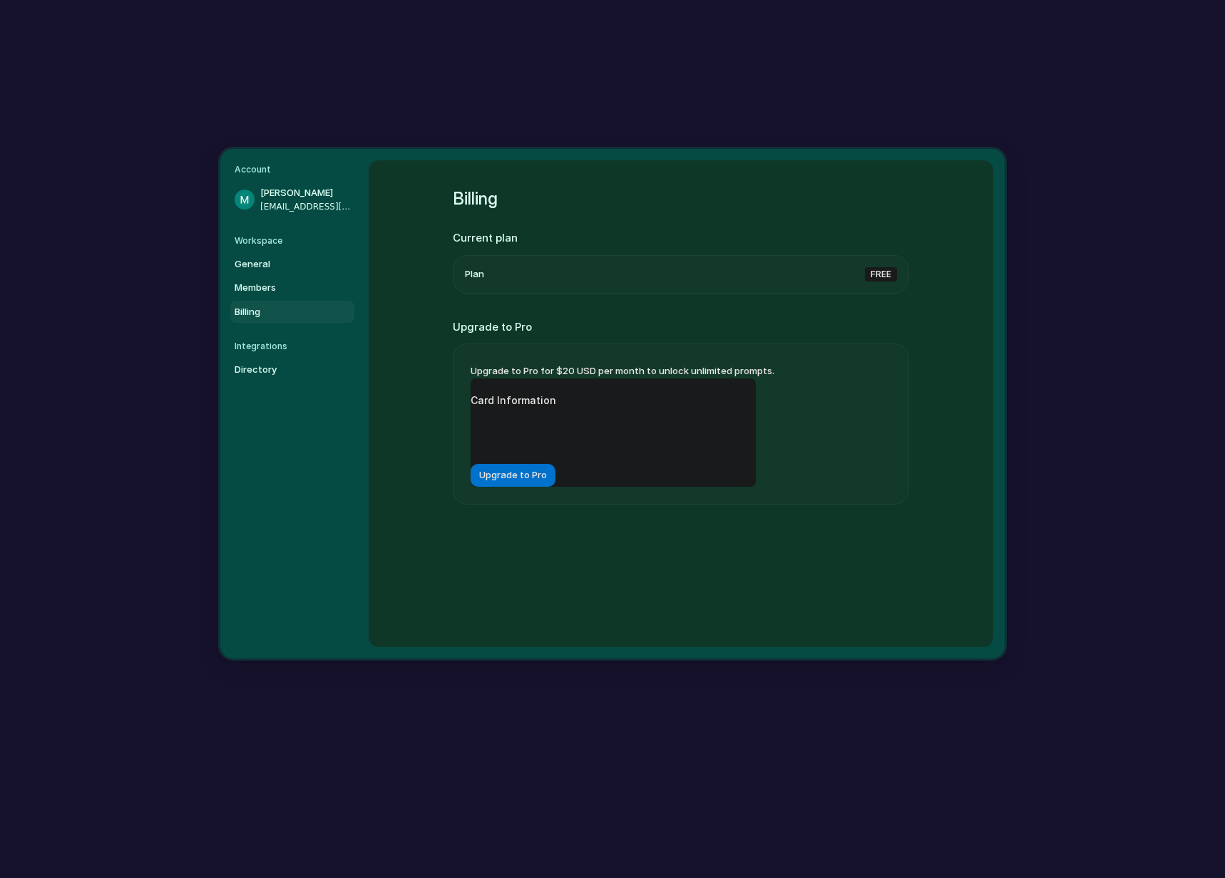
click at [304, 276] on div "General Members Billing" at bounding box center [295, 288] width 120 height 71
click at [309, 267] on span "General" at bounding box center [280, 264] width 91 height 14
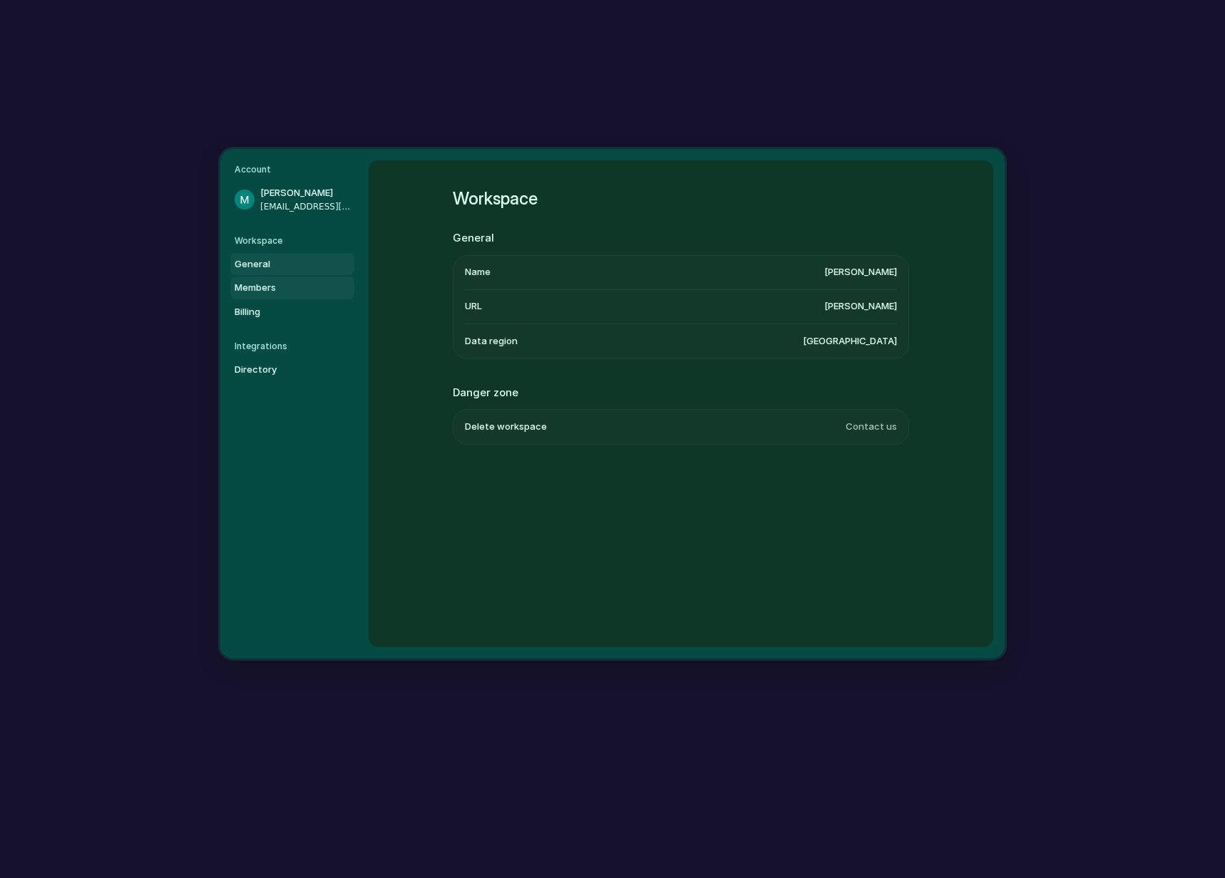
click at [301, 287] on span "Members" at bounding box center [280, 288] width 91 height 14
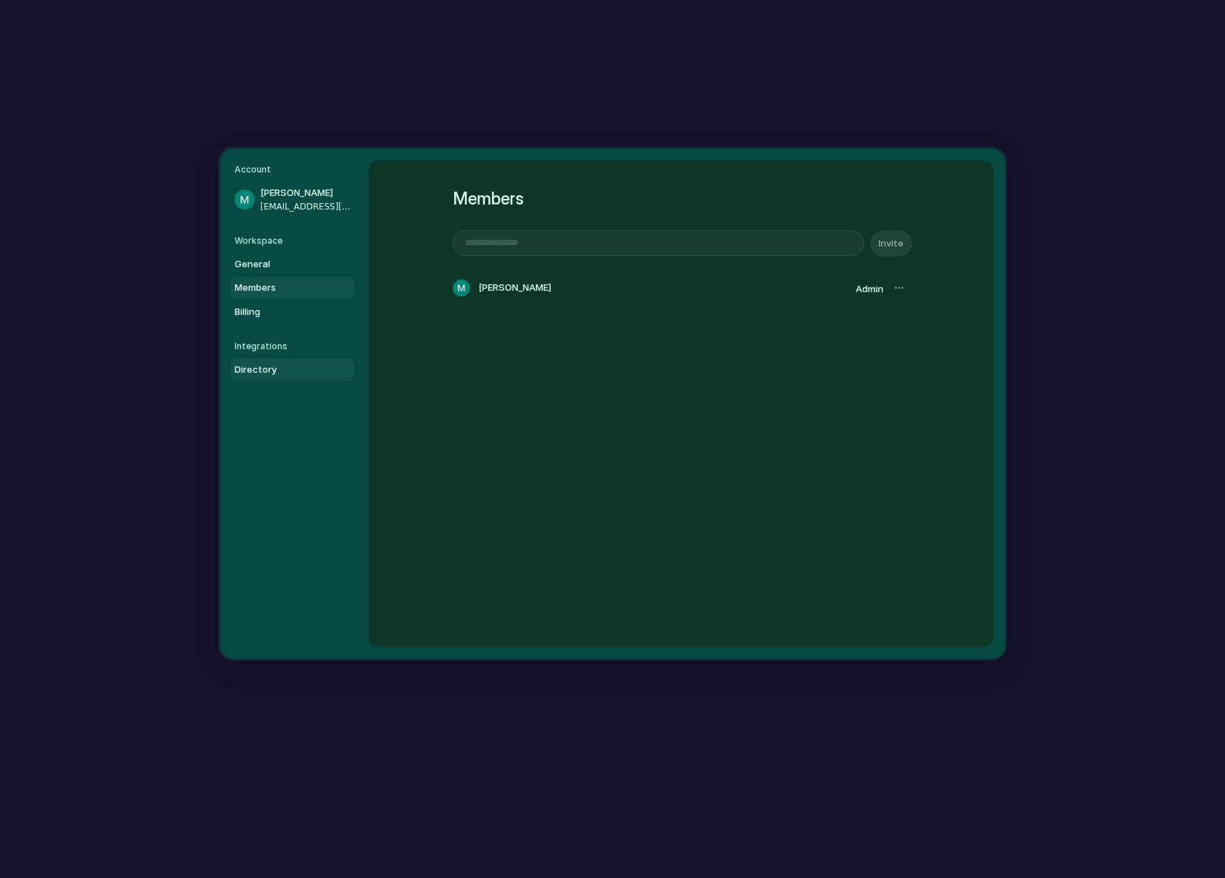
click at [286, 366] on span "Directory" at bounding box center [280, 370] width 91 height 14
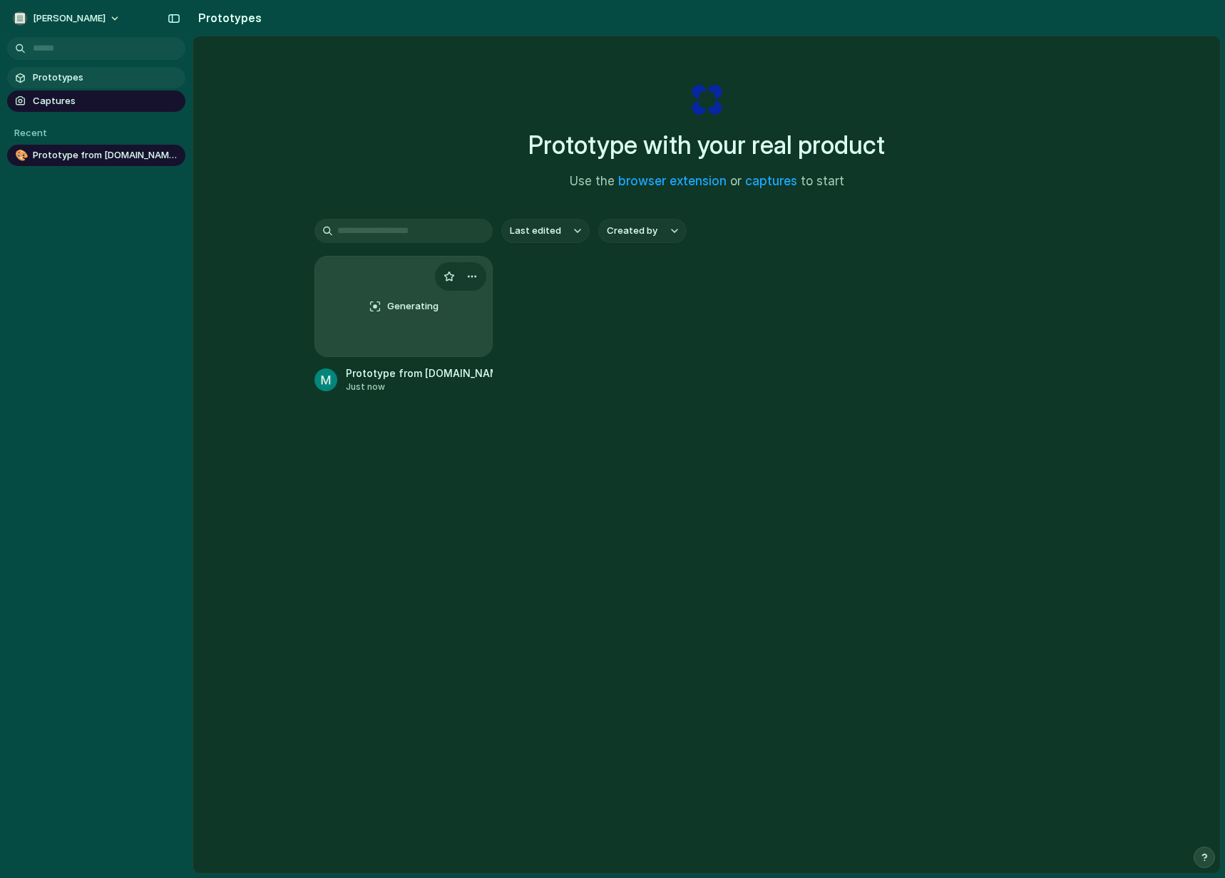
click at [413, 321] on div "Generating" at bounding box center [403, 307] width 177 height 100
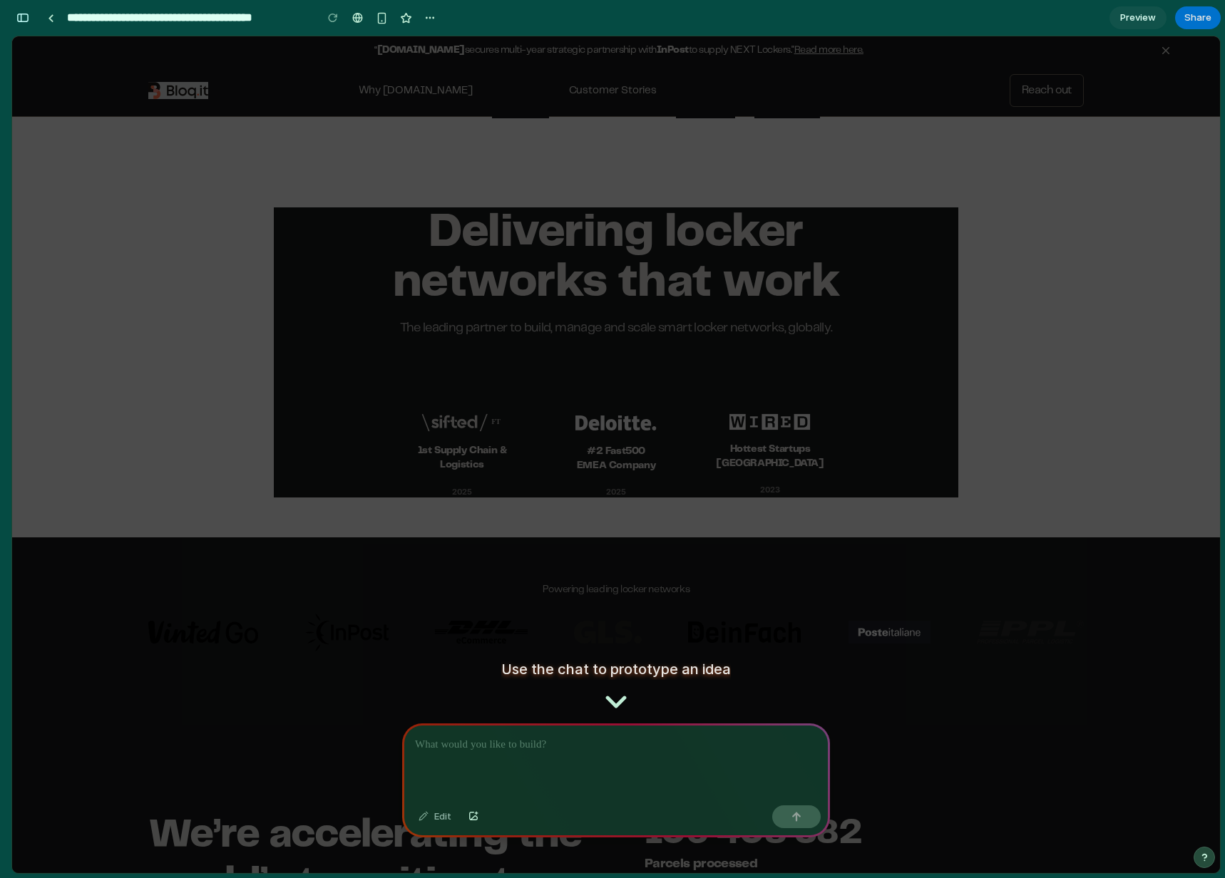
click at [440, 13] on div at bounding box center [429, 17] width 21 height 21
click at [429, 19] on div "button" at bounding box center [429, 17] width 11 height 11
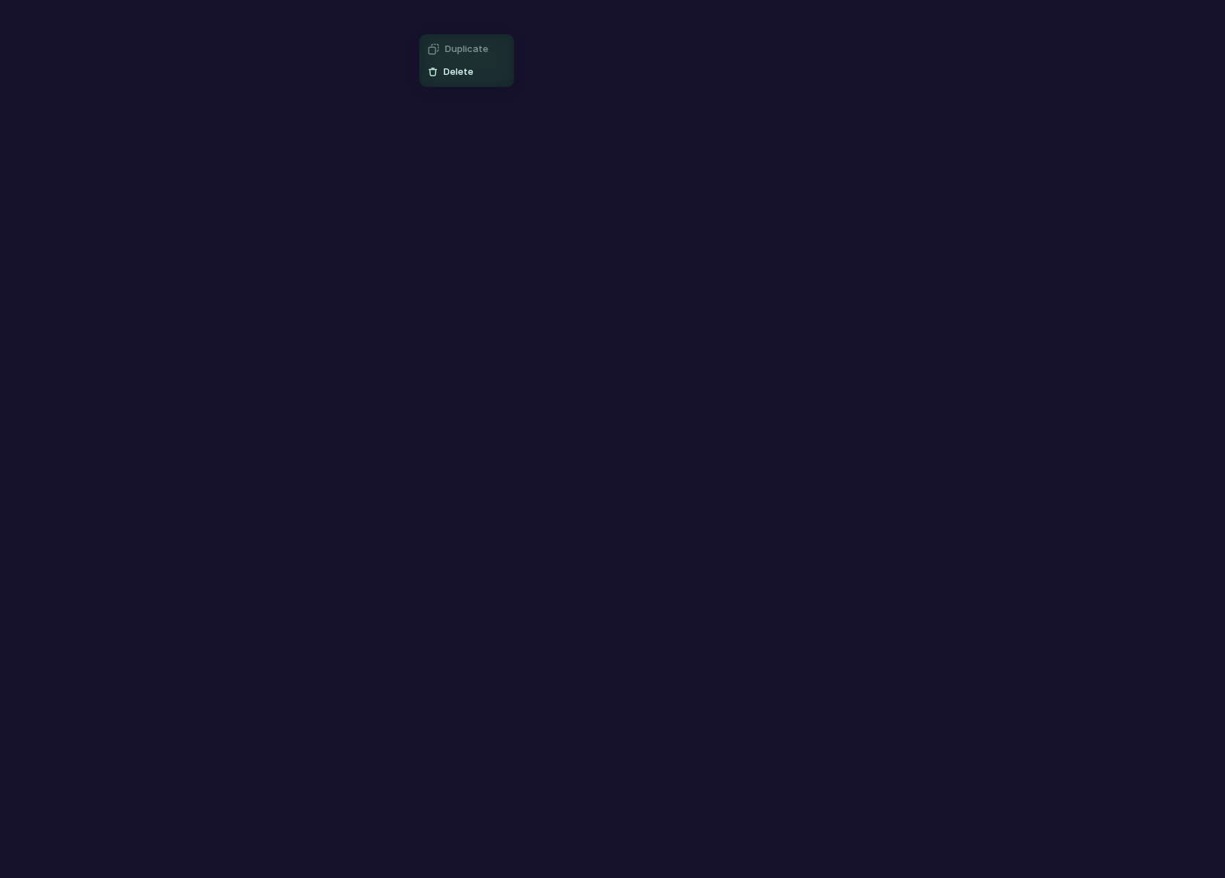
click at [721, 45] on div "Duplicate Delete" at bounding box center [612, 439] width 1225 height 878
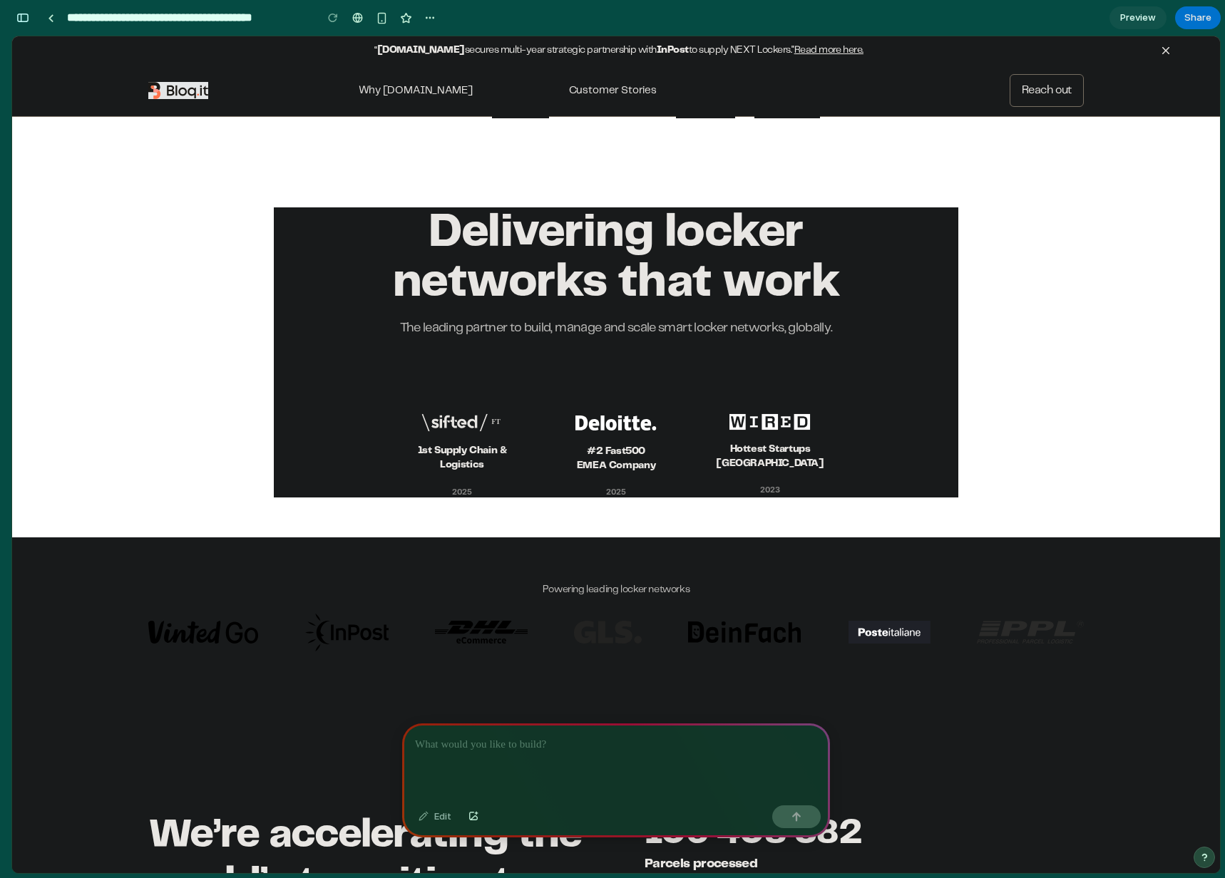
click at [596, 749] on div at bounding box center [616, 762] width 428 height 76
click at [613, 736] on p at bounding box center [616, 744] width 402 height 17
click at [790, 815] on button "button" at bounding box center [796, 817] width 48 height 23
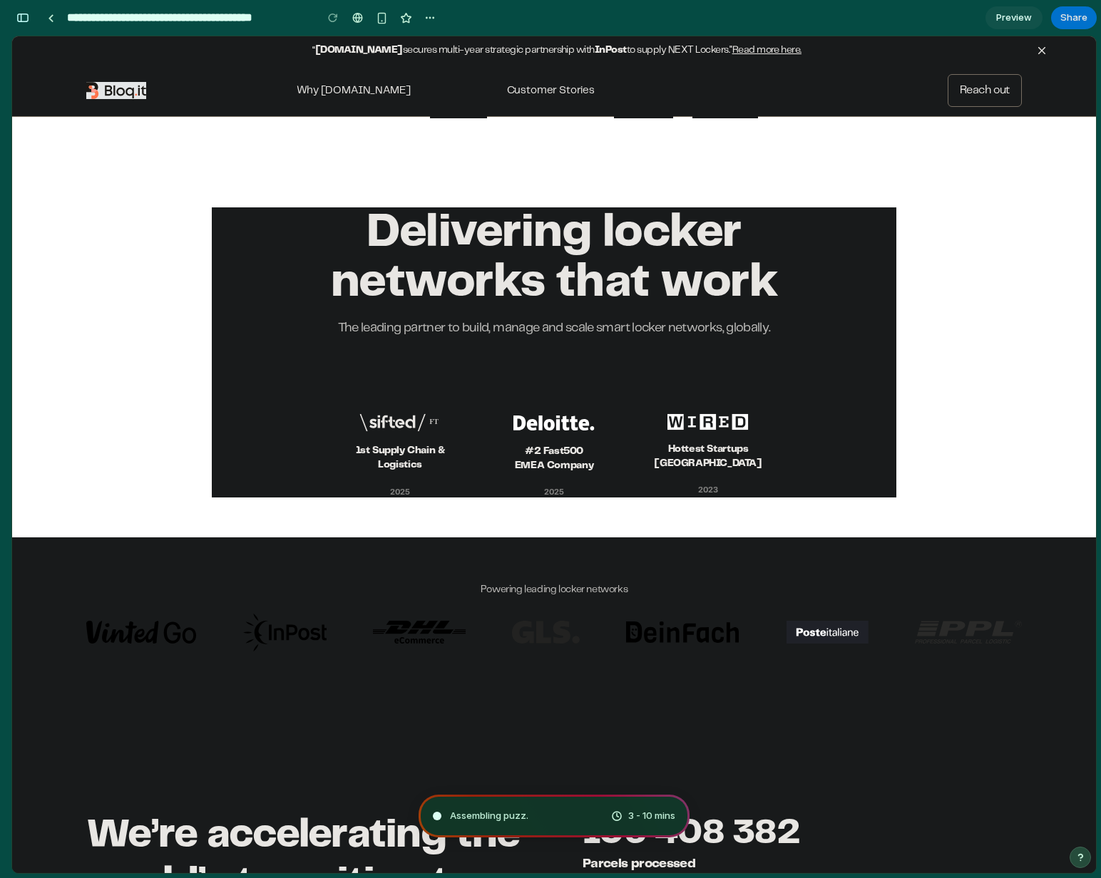
type input "**********"
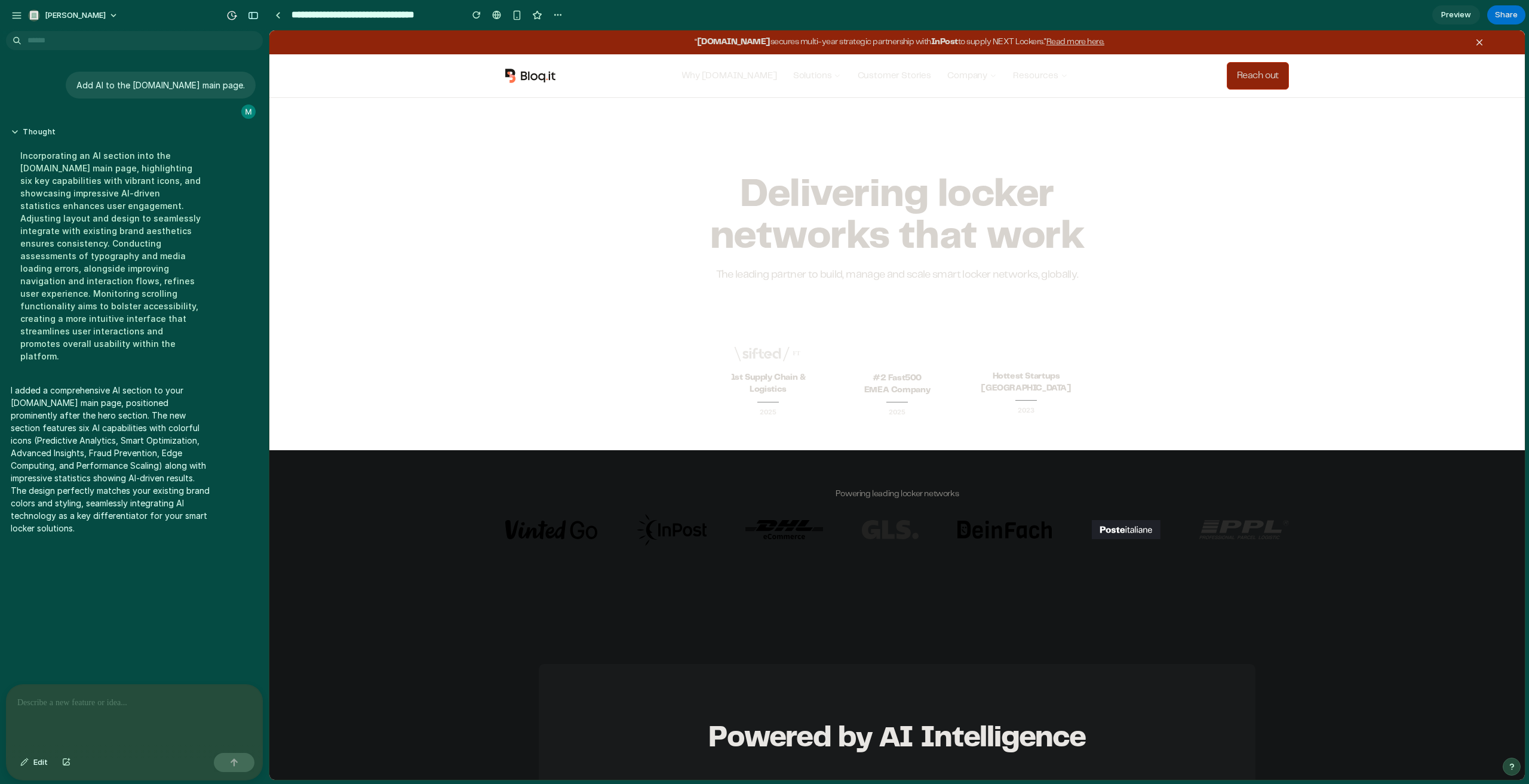
drag, startPoint x: 350, startPoint y: 555, endPoint x: 374, endPoint y: 270, distance: 286.0
click at [1025, 20] on section "**********" at bounding box center [897, 15] width 1257 height 30
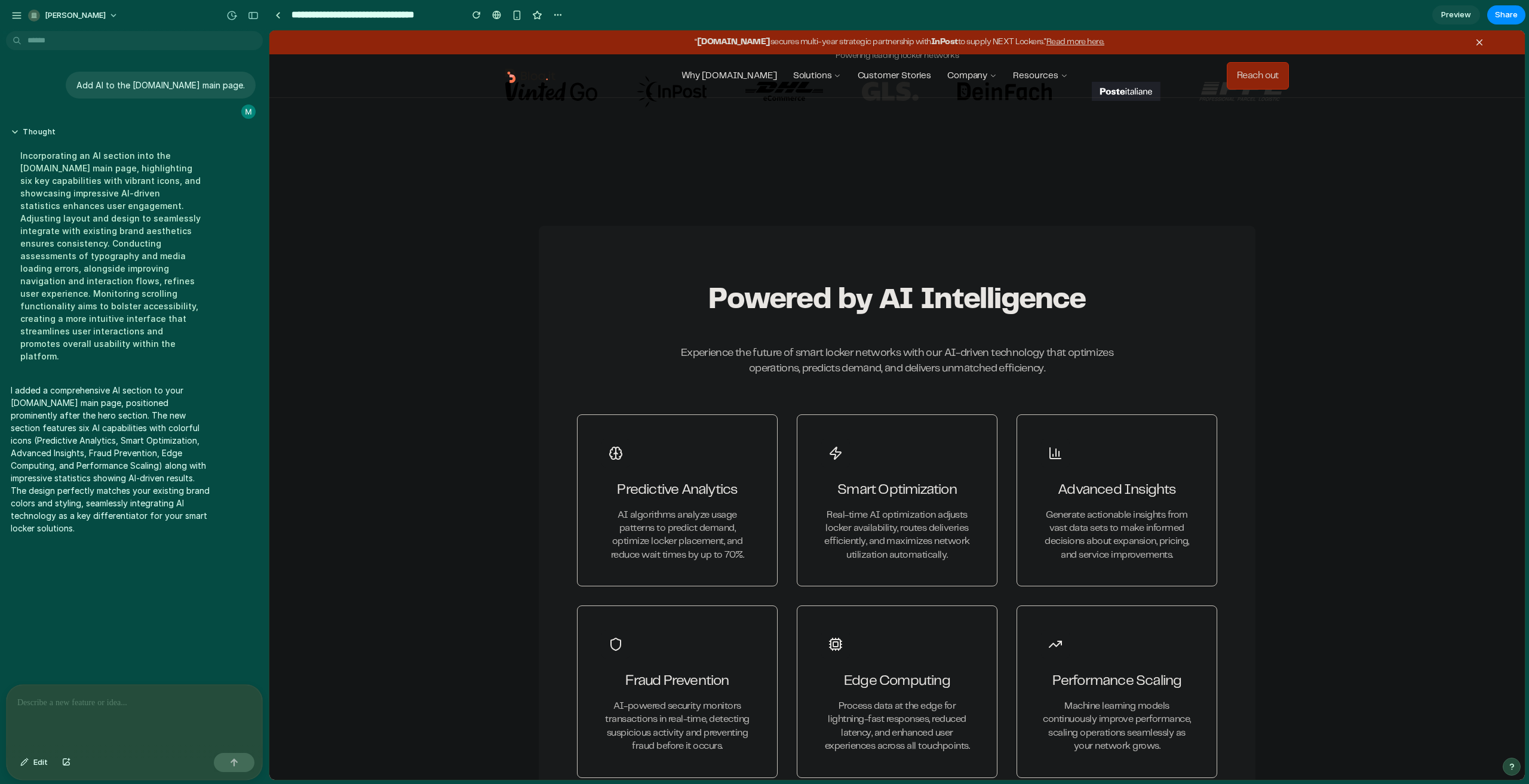
scroll to position [716, 0]
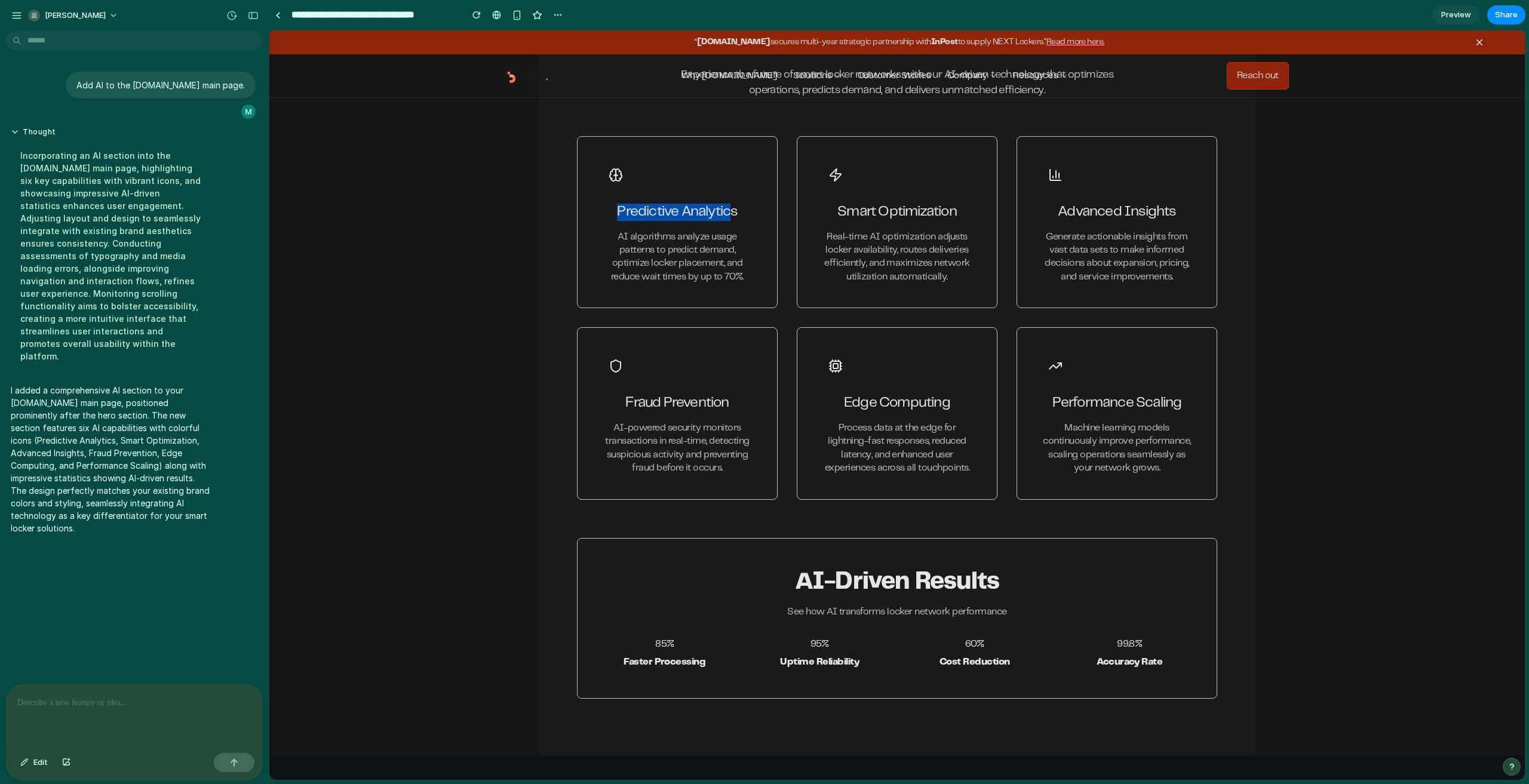
drag, startPoint x: 644, startPoint y: 168, endPoint x: 725, endPoint y: 202, distance: 87.8
click at [725, 202] on div "Predictive Analytics AI algorithms analyze usage patterns to predict demand, op…" at bounding box center [678, 222] width 201 height 172
click at [748, 205] on h3 "Predictive Analytics" at bounding box center [677, 212] width 152 height 18
click at [882, 209] on h3 "Smart Optimization" at bounding box center [896, 212] width 152 height 18
click at [28, 735] on div "button" at bounding box center [24, 762] width 8 height 8
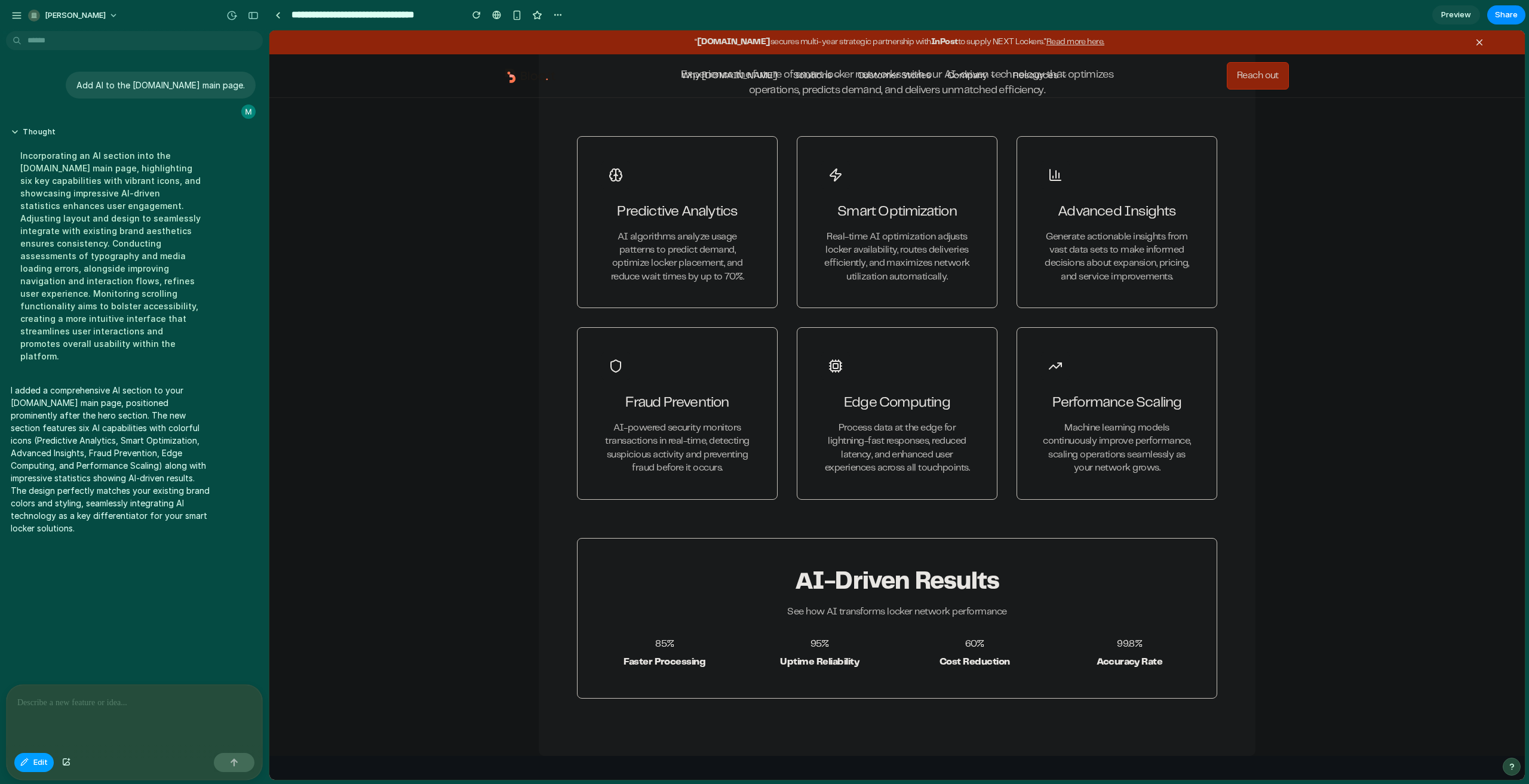
click at [43, 735] on span "Edit" at bounding box center [40, 762] width 14 height 12
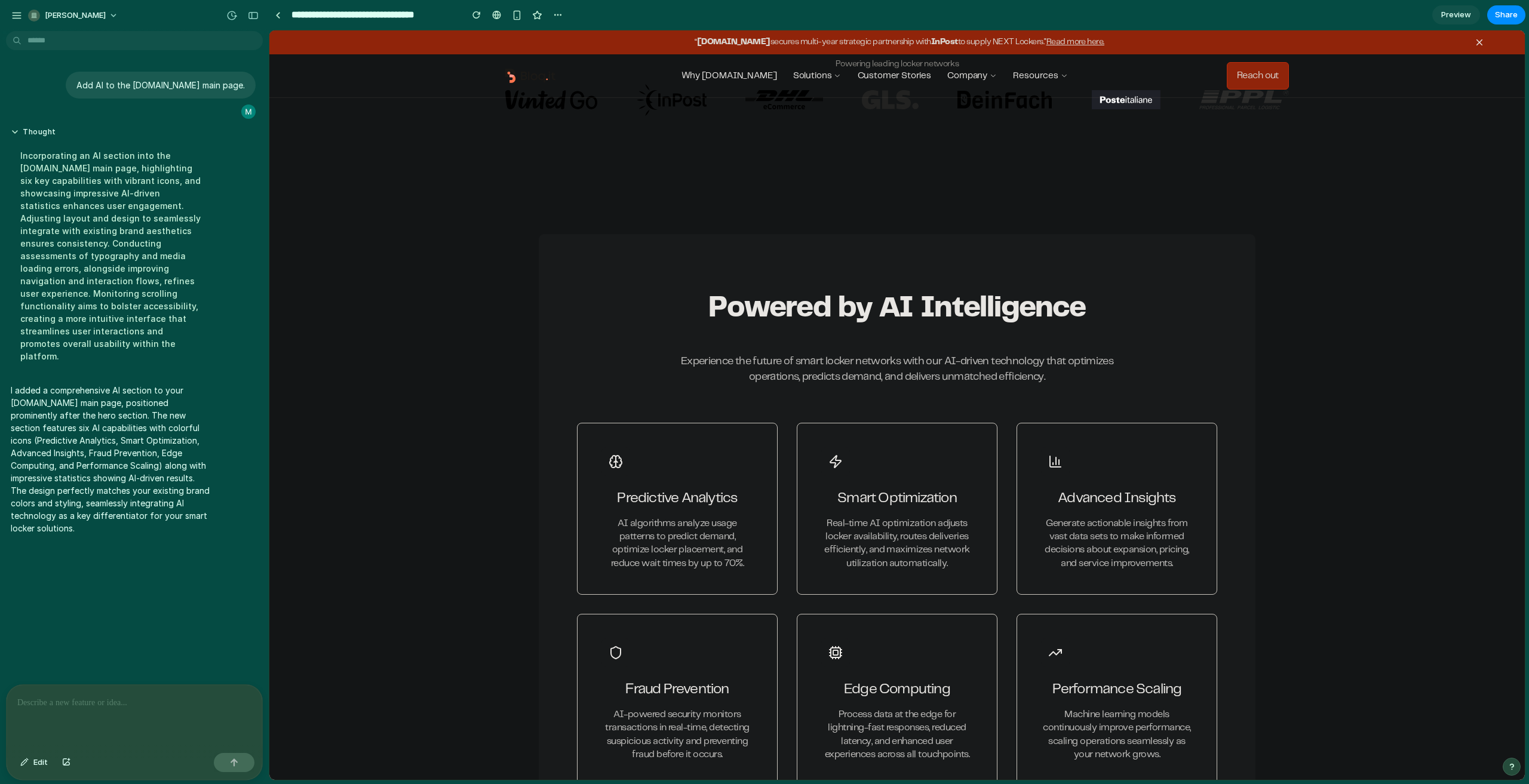
scroll to position [418, 0]
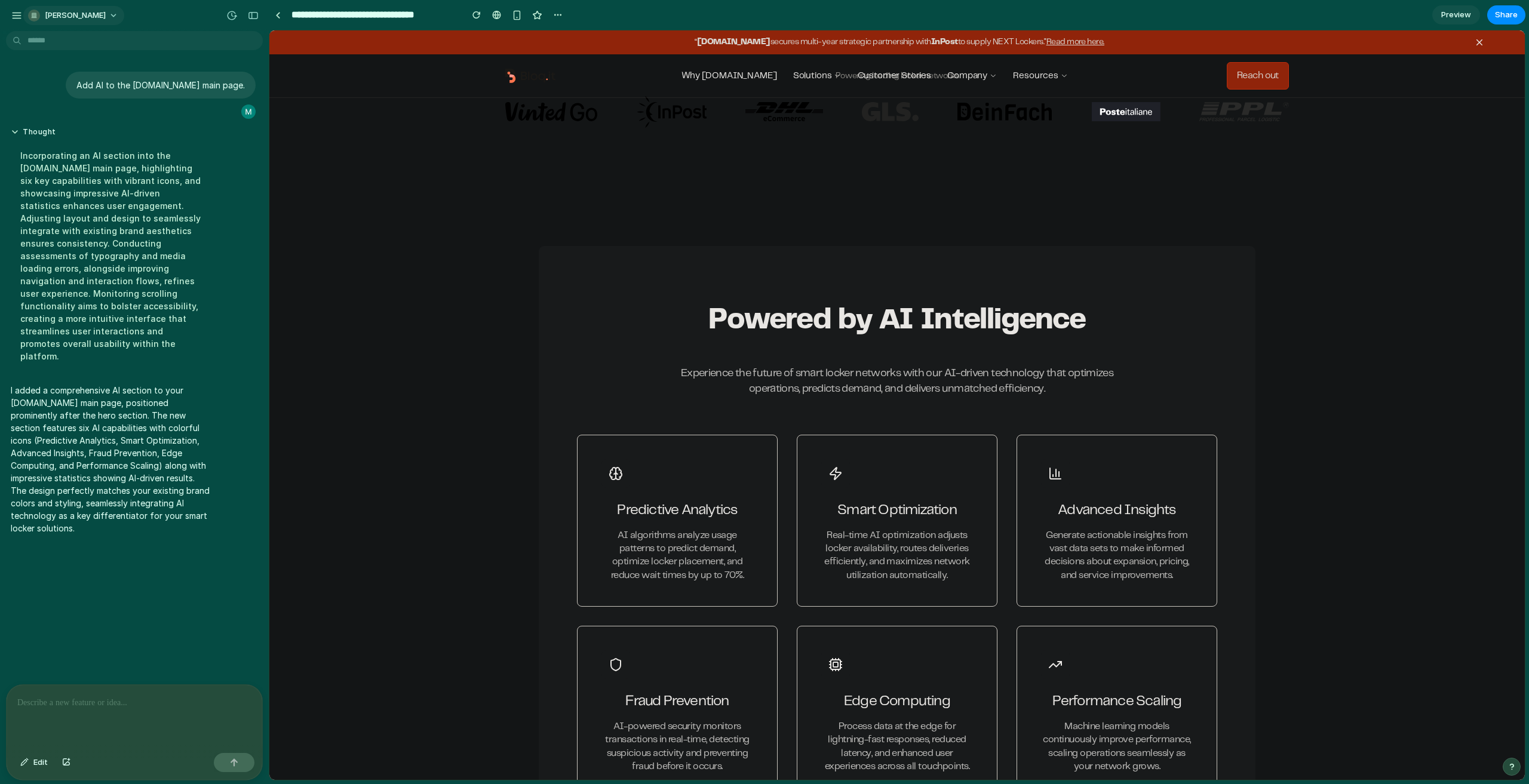
click at [24, 18] on div "[PERSON_NAME]" at bounding box center [67, 15] width 113 height 19
click at [19, 18] on div "button" at bounding box center [17, 15] width 11 height 11
